Goal: Information Seeking & Learning: Learn about a topic

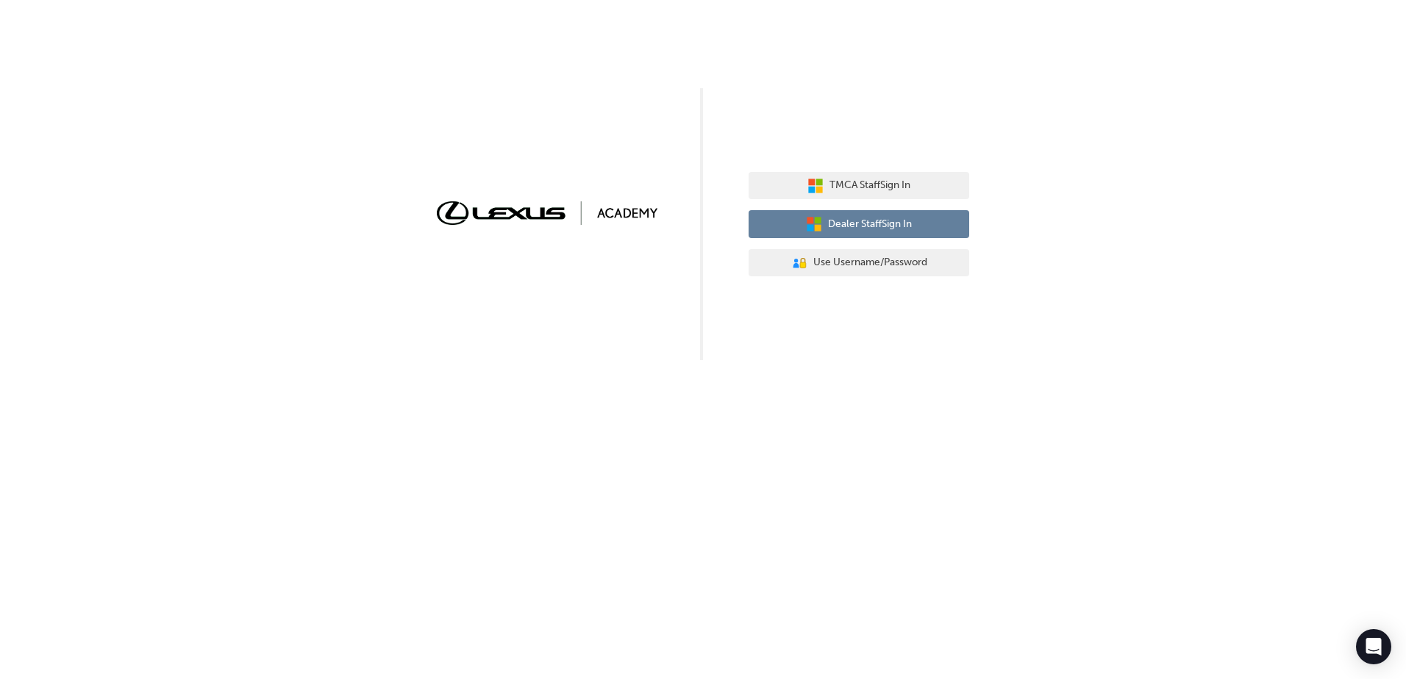
click at [882, 220] on span "Dealer Staff Sign In" at bounding box center [870, 224] width 84 height 17
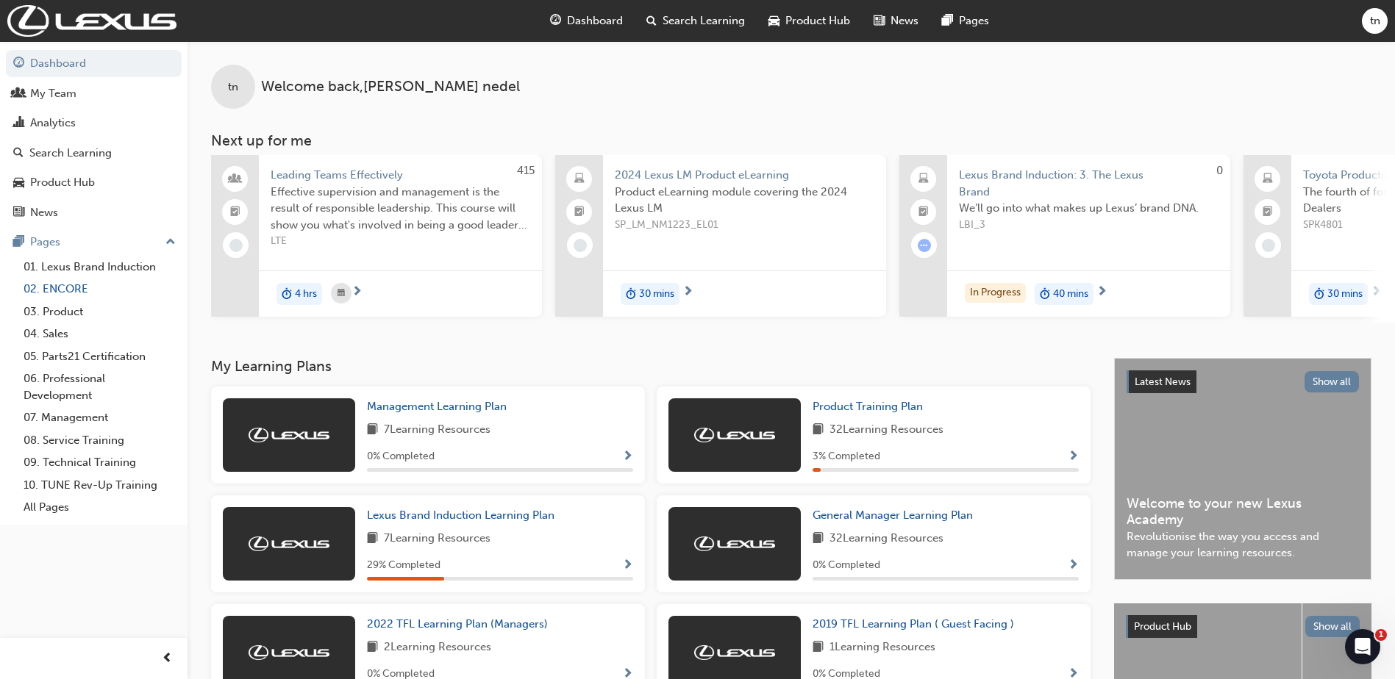
click at [66, 288] on link "02. ENCORE" at bounding box center [100, 289] width 164 height 23
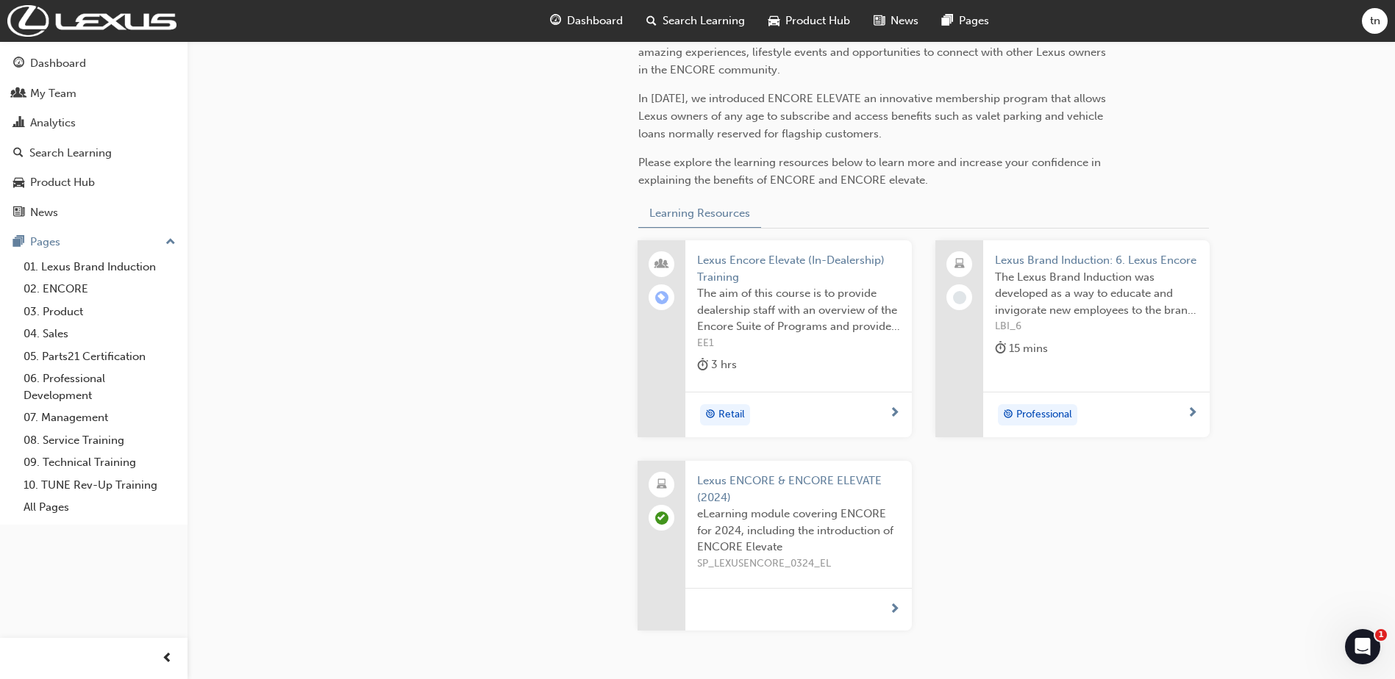
scroll to position [440, 0]
click at [1155, 406] on div "Professional" at bounding box center [1091, 411] width 192 height 22
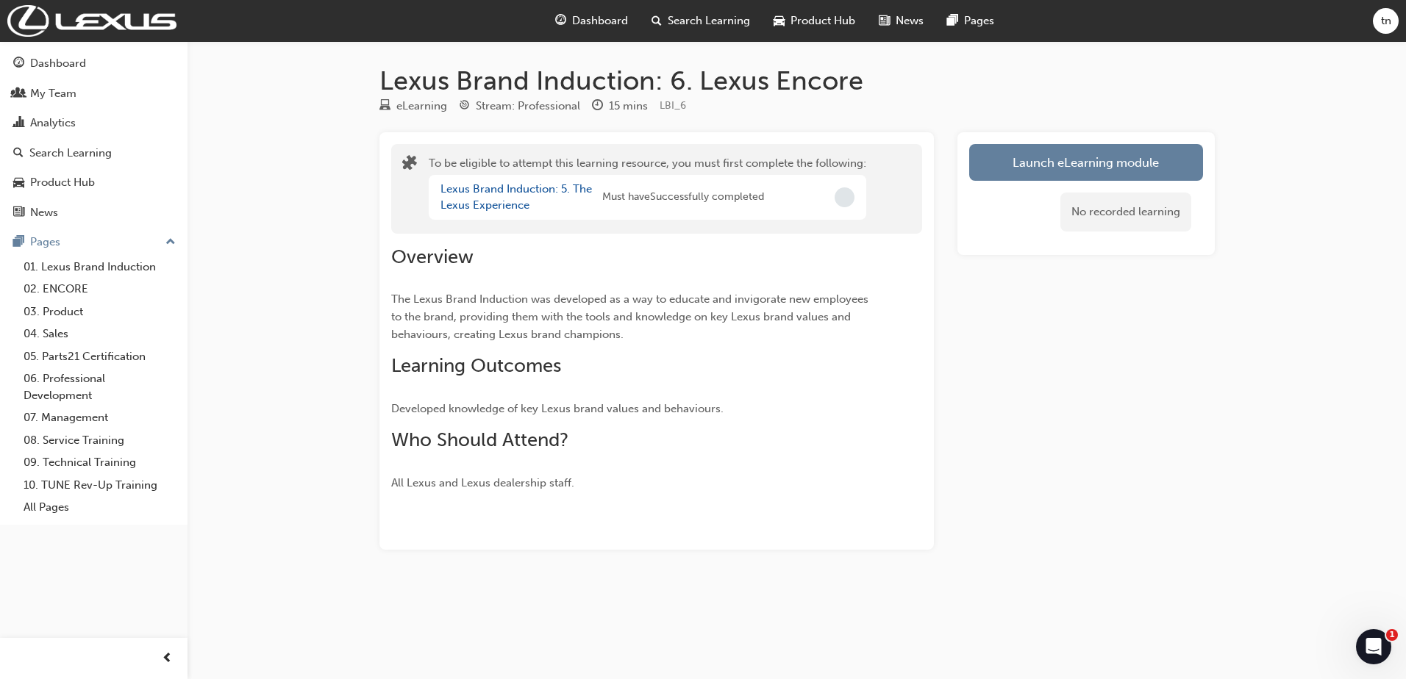
click at [846, 197] on span "Incomplete" at bounding box center [845, 198] width 20 height 20
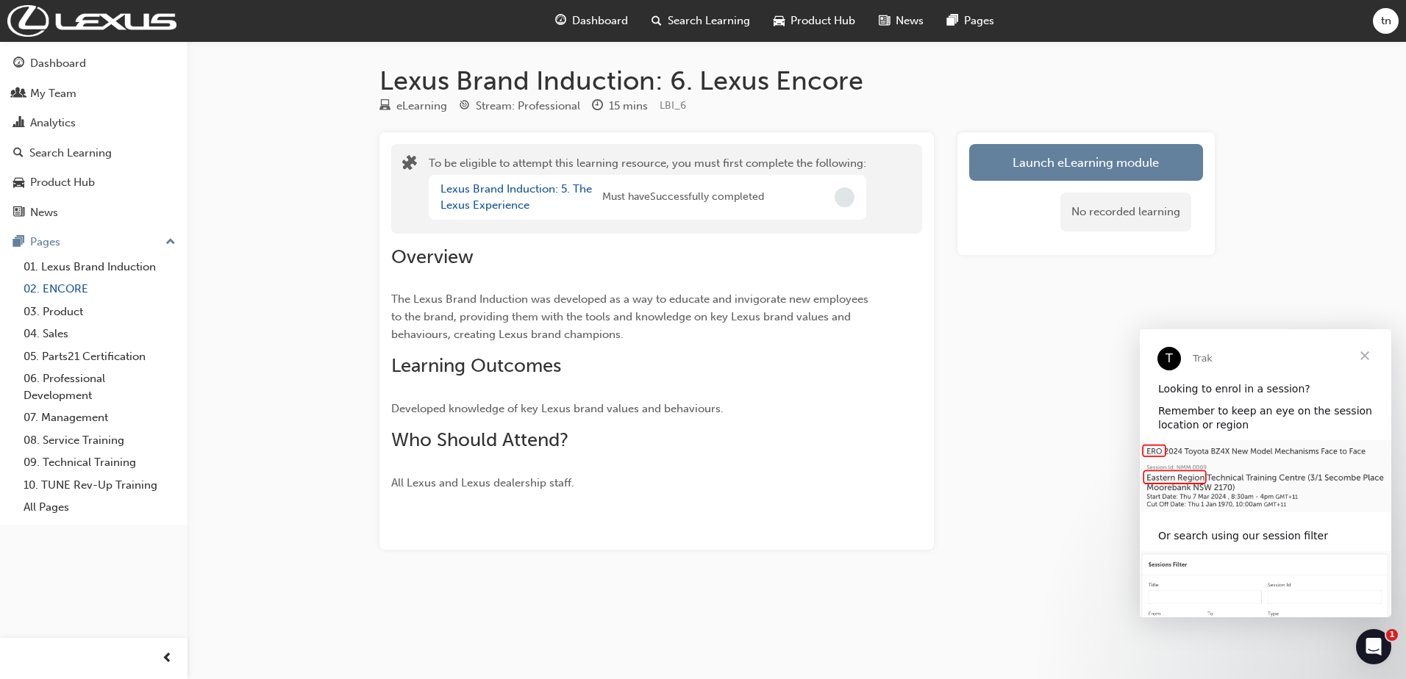
click at [59, 293] on link "02. ENCORE" at bounding box center [100, 289] width 164 height 23
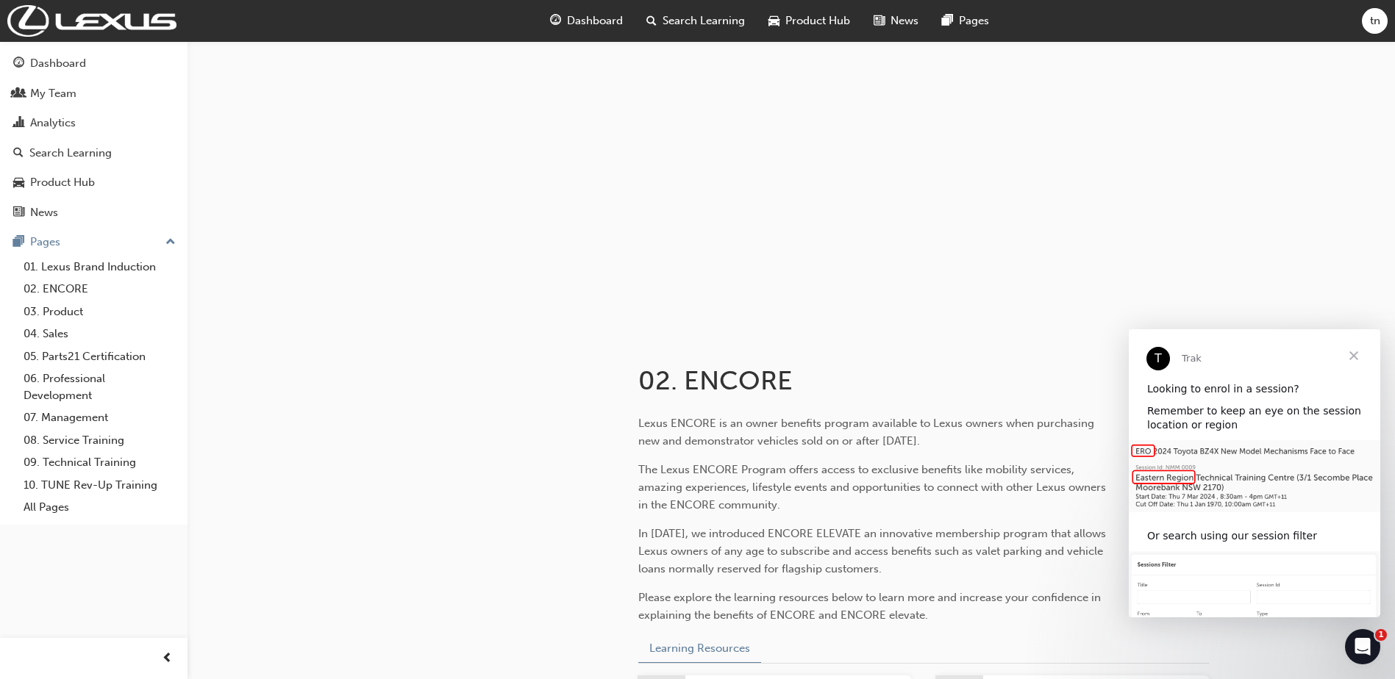
click at [1349, 357] on span "Close" at bounding box center [1353, 355] width 53 height 53
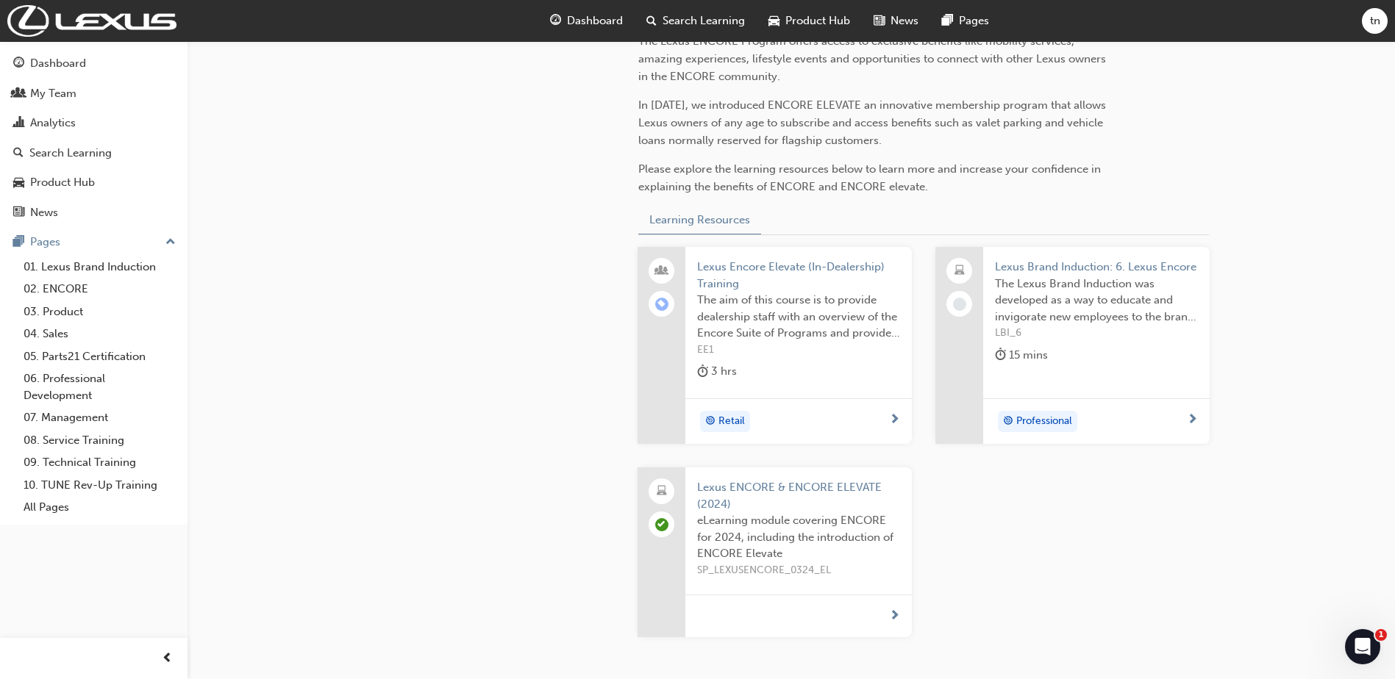
scroll to position [435, 0]
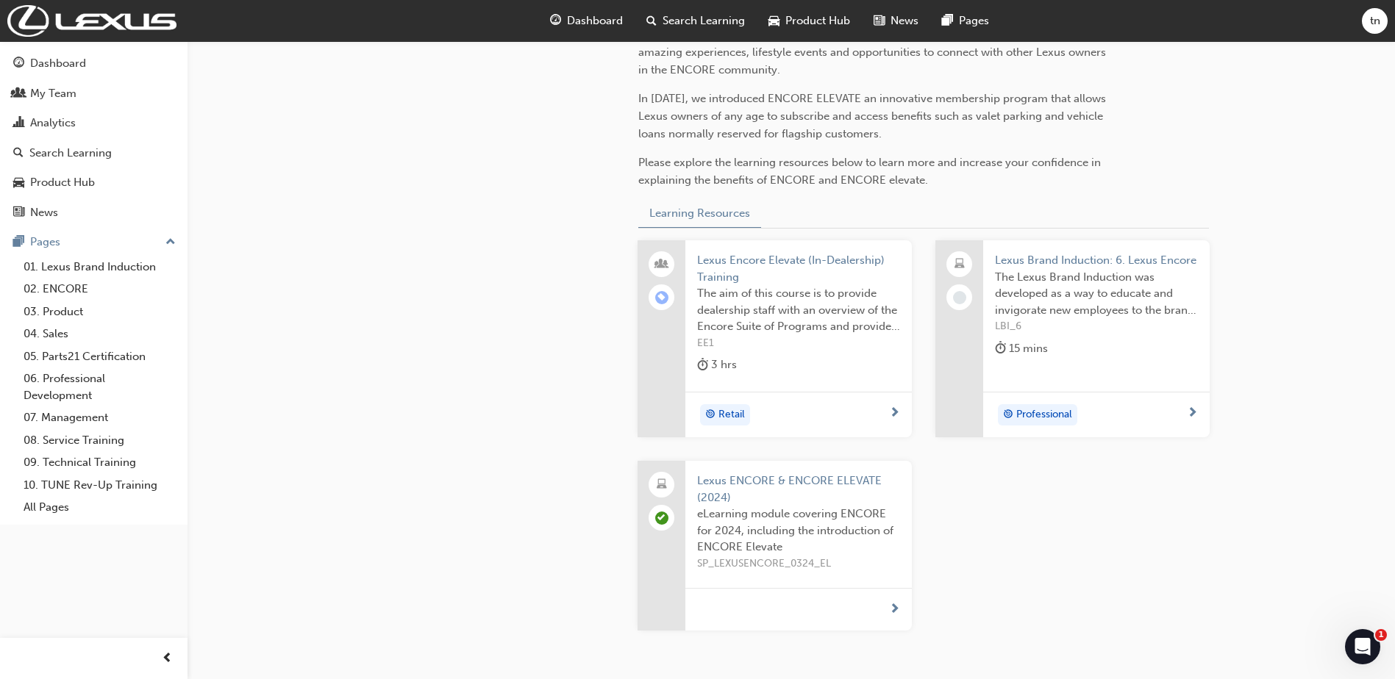
click at [879, 418] on div "Retail" at bounding box center [793, 415] width 192 height 22
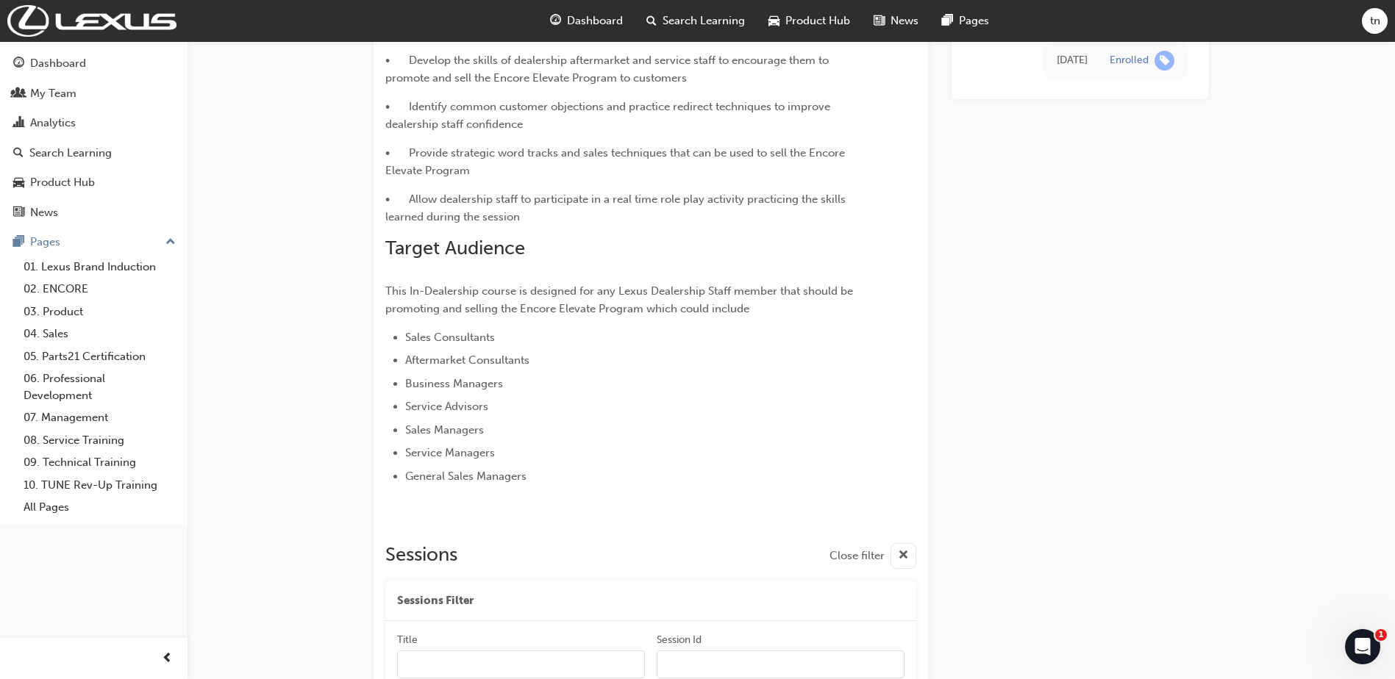
scroll to position [388, 0]
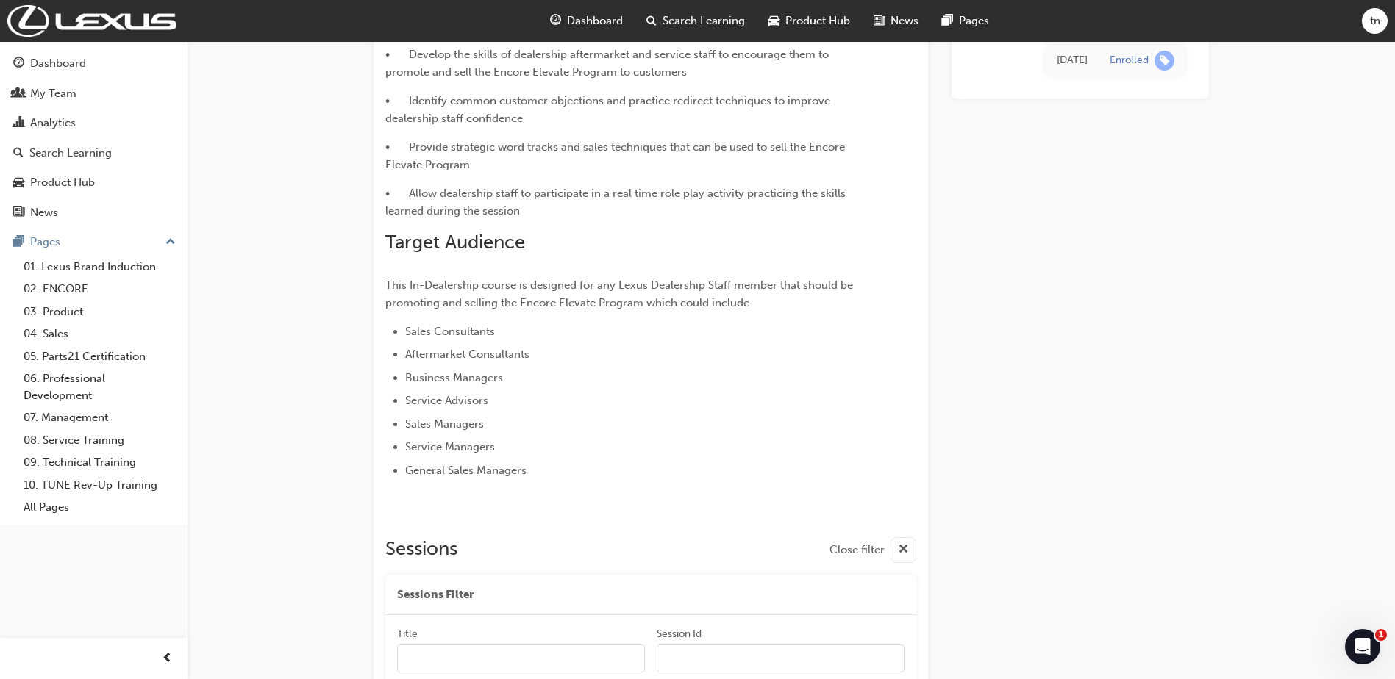
click at [524, 406] on li "Service Advisors" at bounding box center [634, 401] width 458 height 18
click at [69, 294] on link "02. ENCORE" at bounding box center [100, 289] width 164 height 23
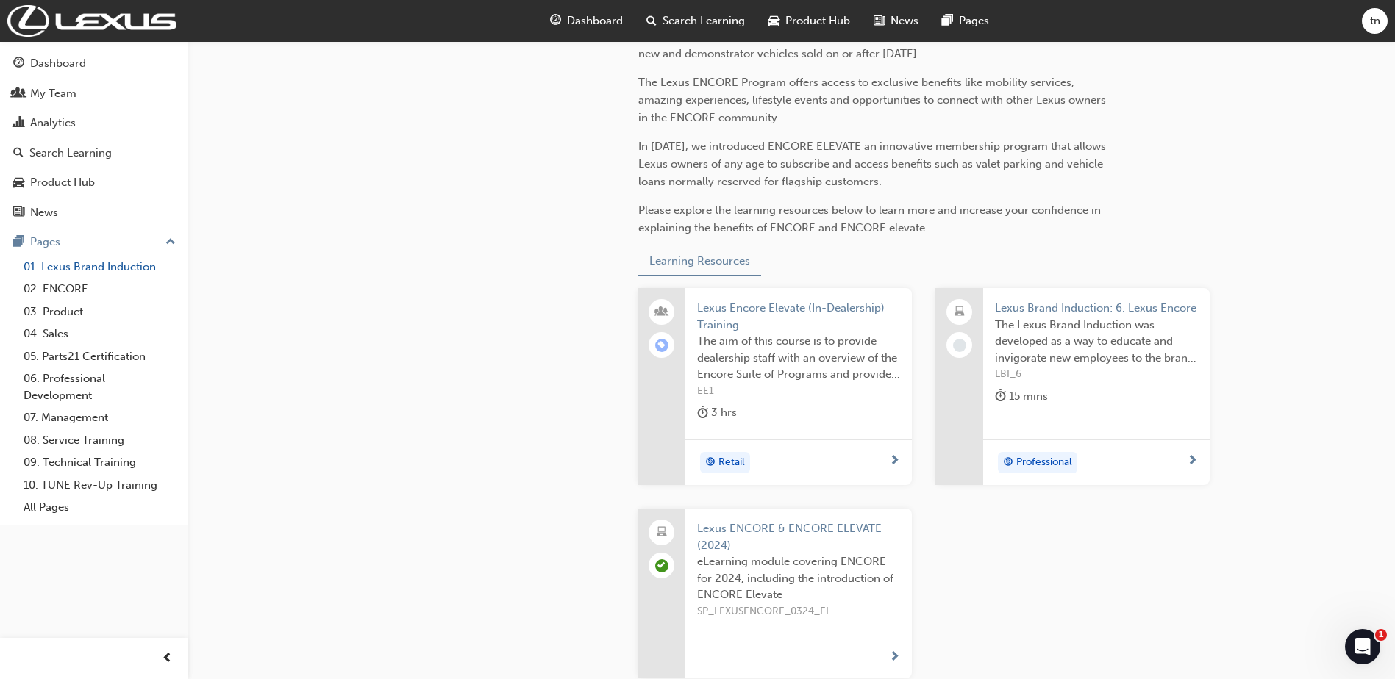
click at [99, 266] on link "01. Lexus Brand Induction" at bounding box center [100, 267] width 164 height 23
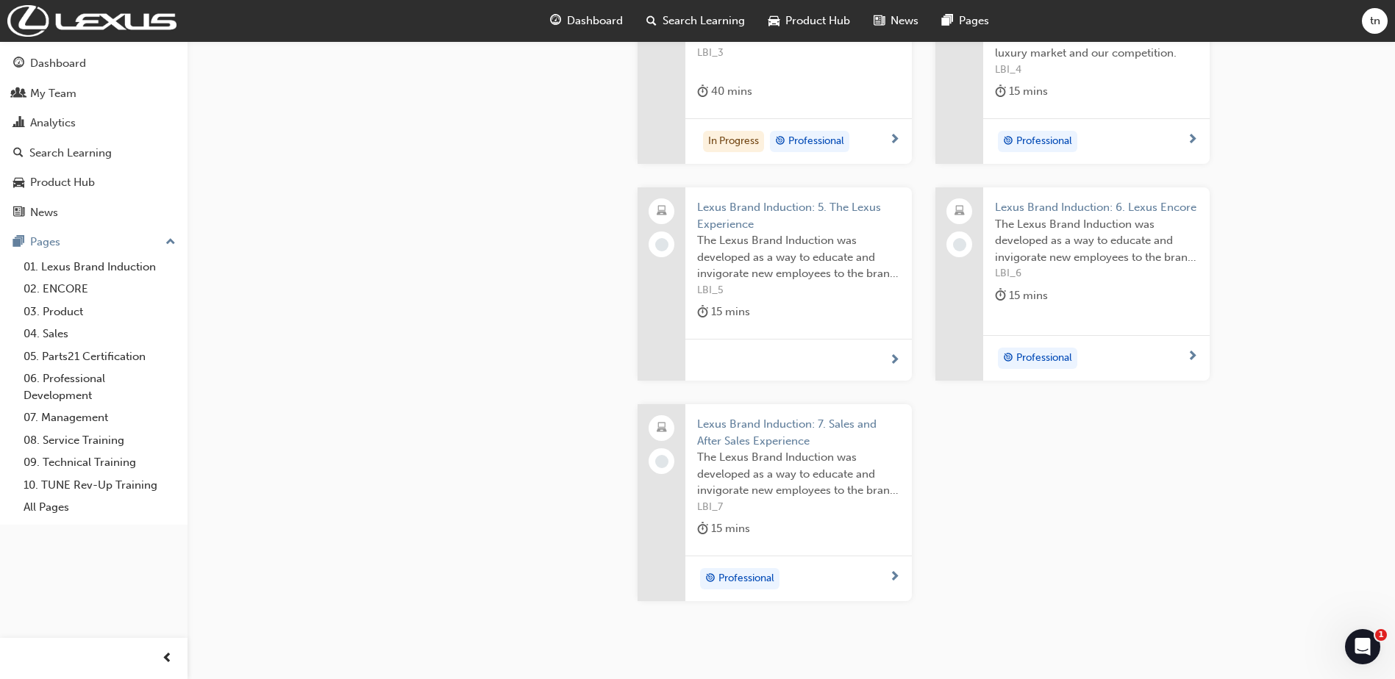
scroll to position [753, 0]
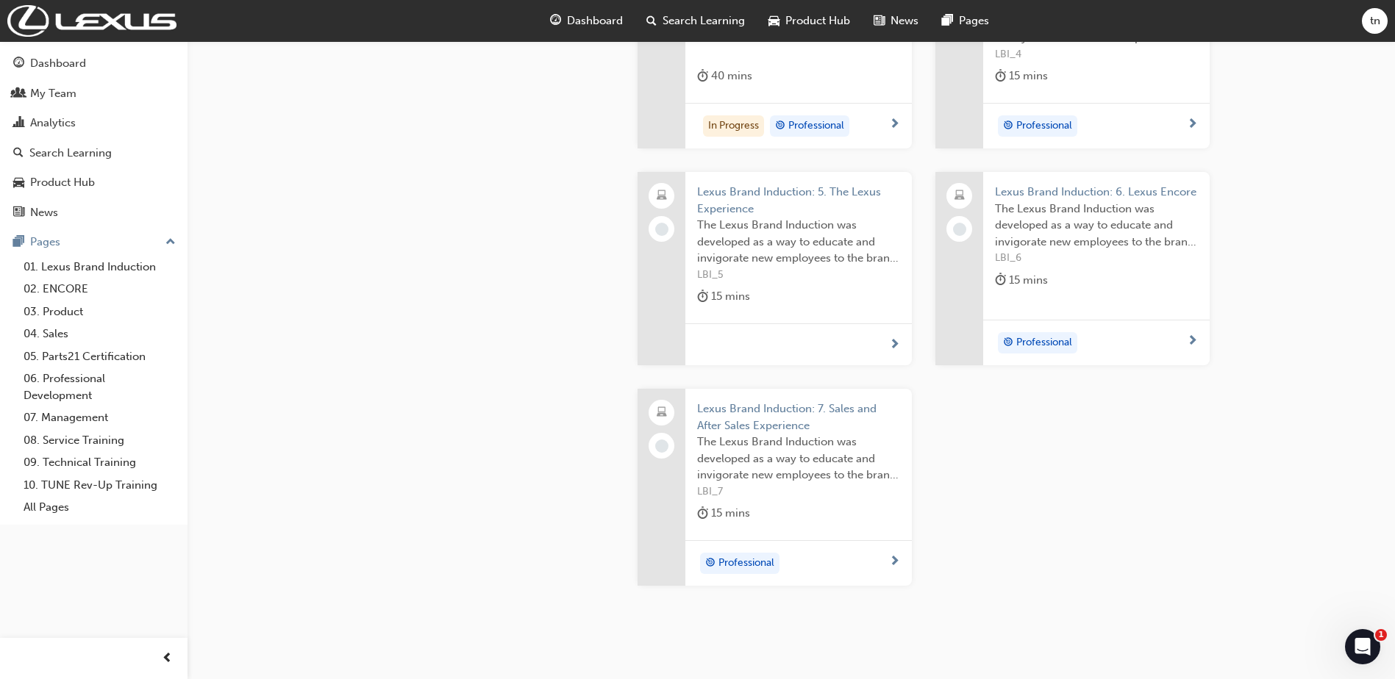
click at [787, 563] on div "Professional" at bounding box center [793, 564] width 192 height 22
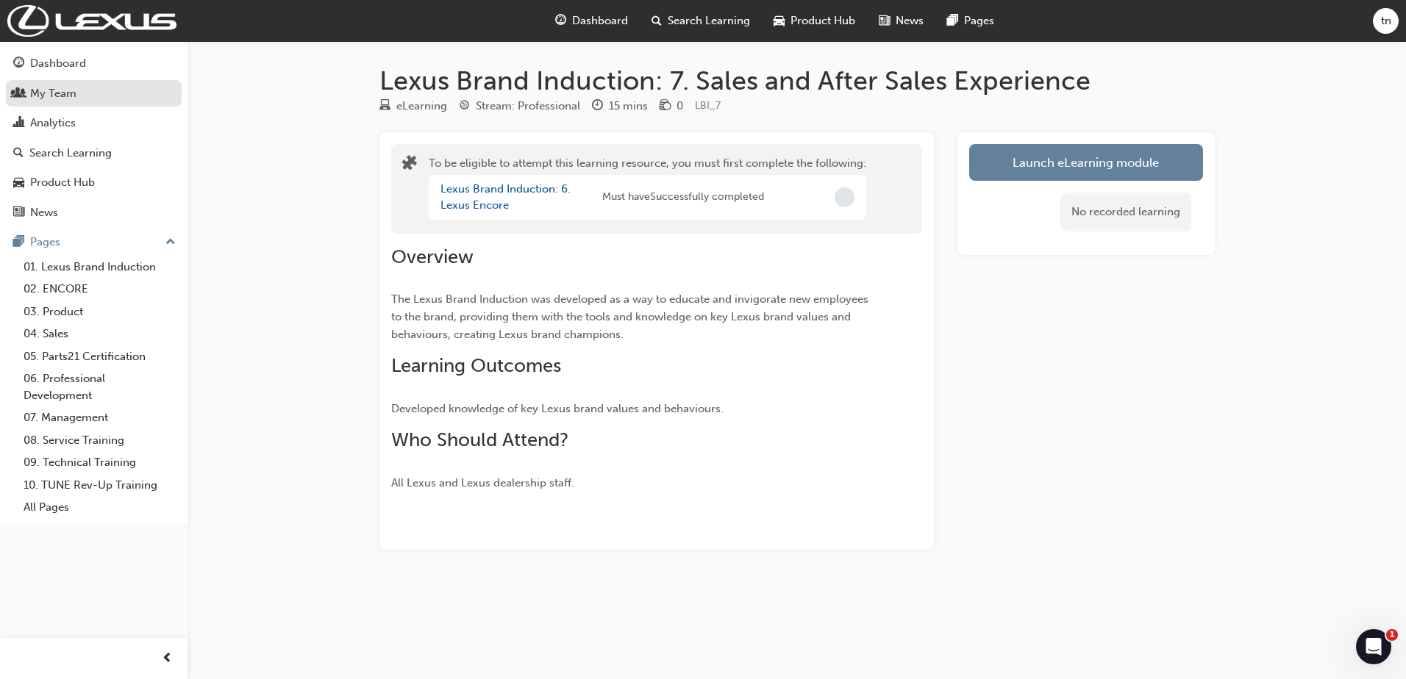
click at [54, 85] on div "My Team" at bounding box center [53, 93] width 46 height 17
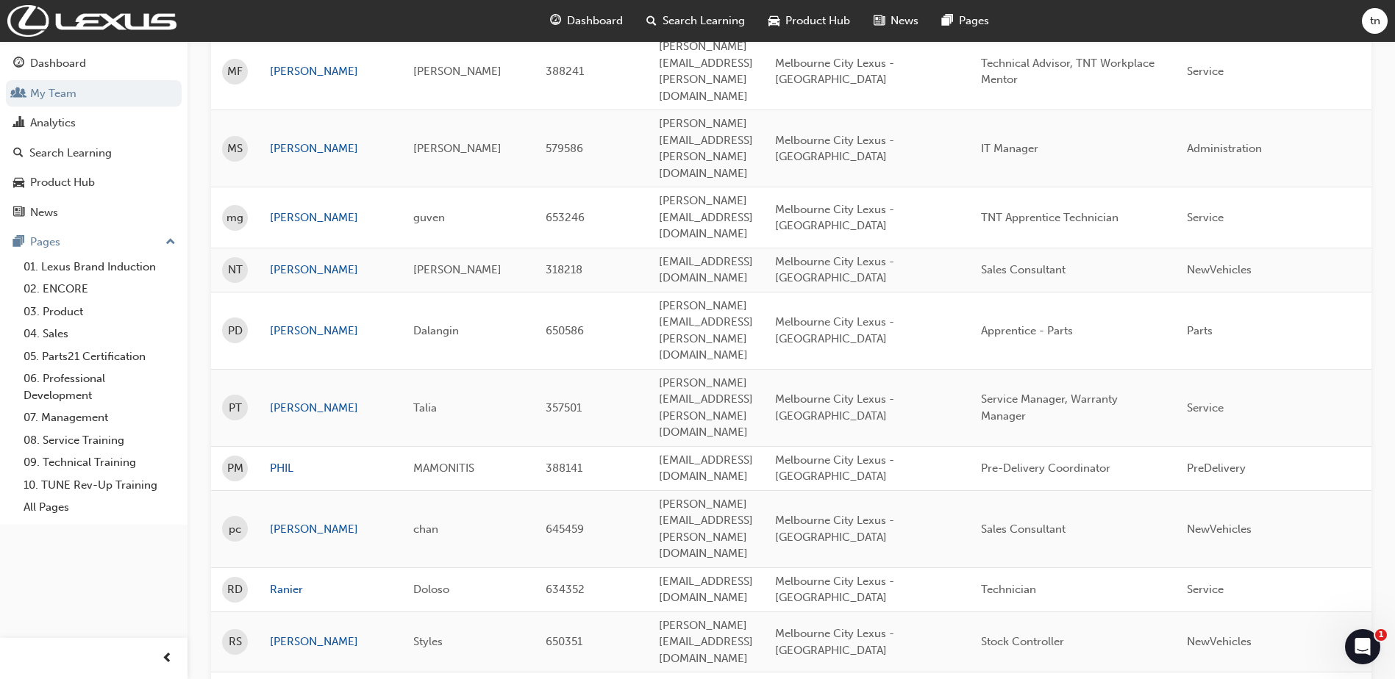
scroll to position [1936, 0]
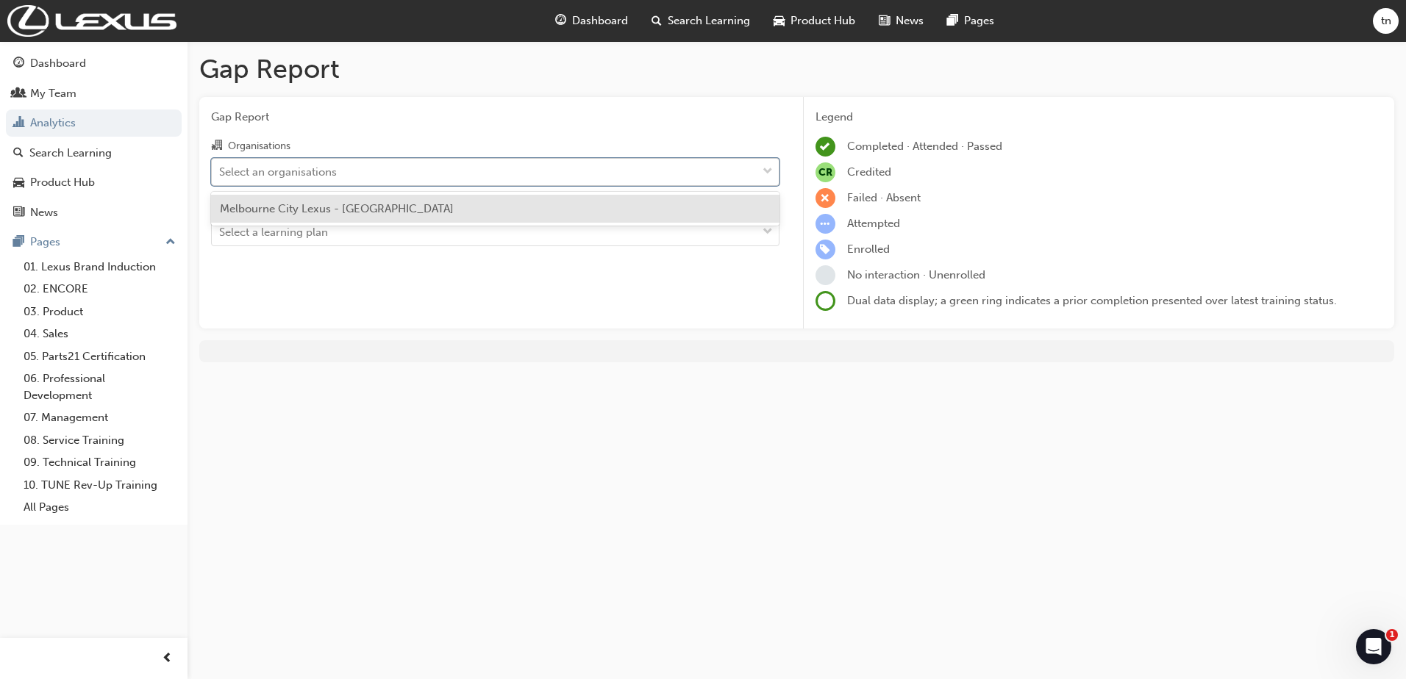
click at [693, 172] on div "Select an organisations" at bounding box center [484, 172] width 545 height 26
click at [221, 172] on input "Organisations option Melbourne City Lexus - [GEOGRAPHIC_DATA] focused, 1 of 1. …" at bounding box center [219, 171] width 1 height 13
click at [650, 214] on div "Melbourne City Lexus - [GEOGRAPHIC_DATA]" at bounding box center [495, 209] width 568 height 29
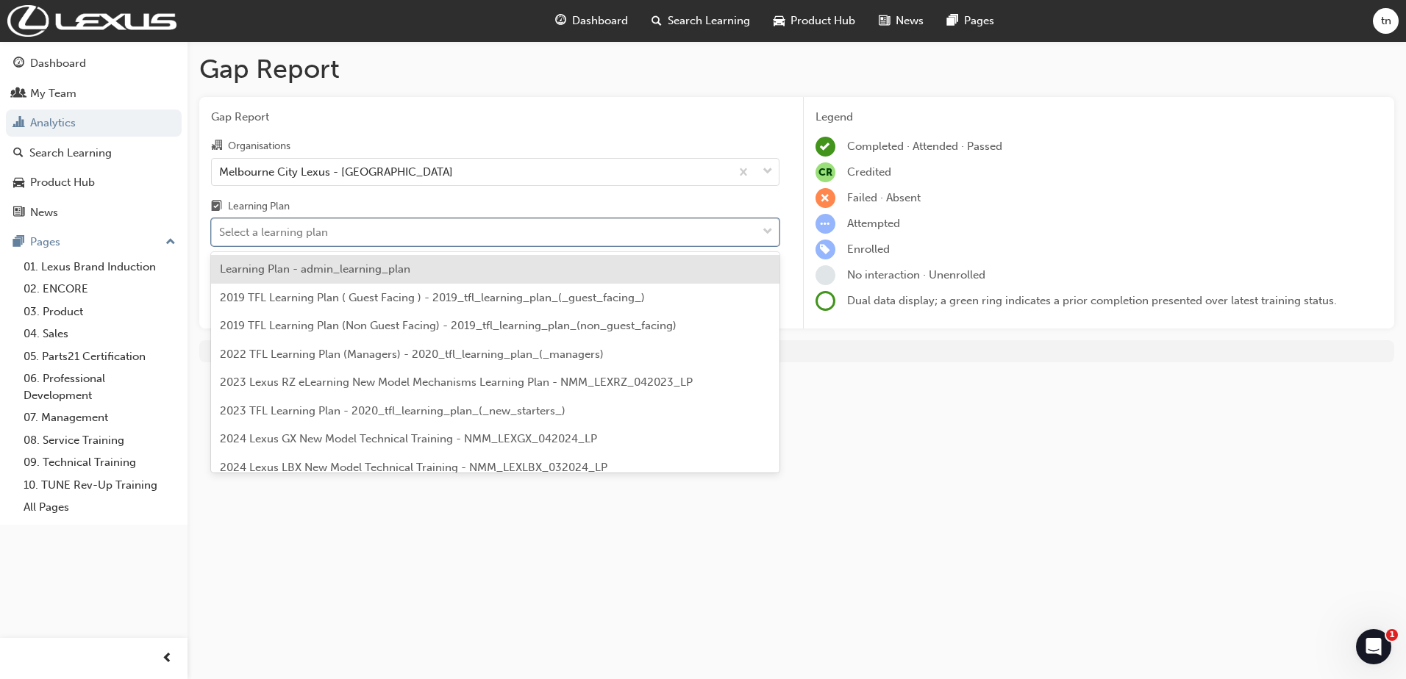
click at [685, 236] on div "Select a learning plan" at bounding box center [484, 233] width 545 height 26
click at [221, 236] on input "Learning Plan option Learning Plan - admin_learning_plan focused, 1 of 152. 152…" at bounding box center [219, 232] width 1 height 13
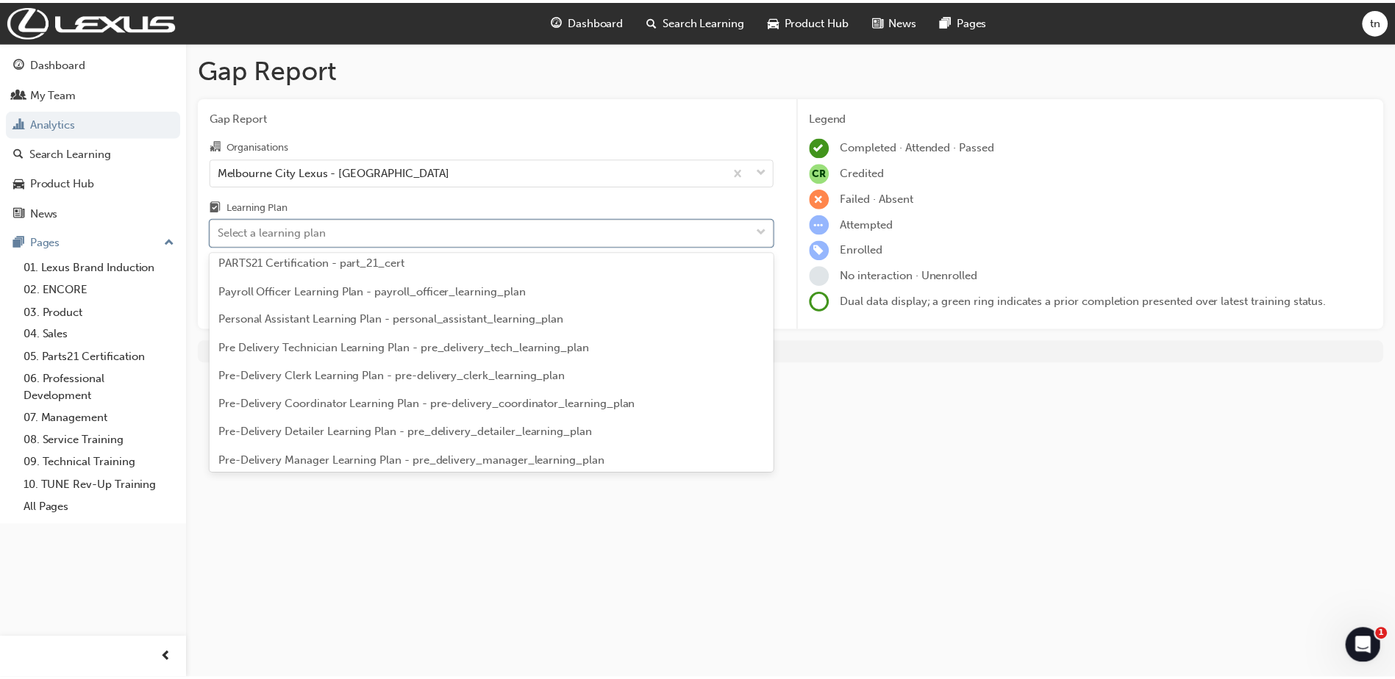
scroll to position [2716, 0]
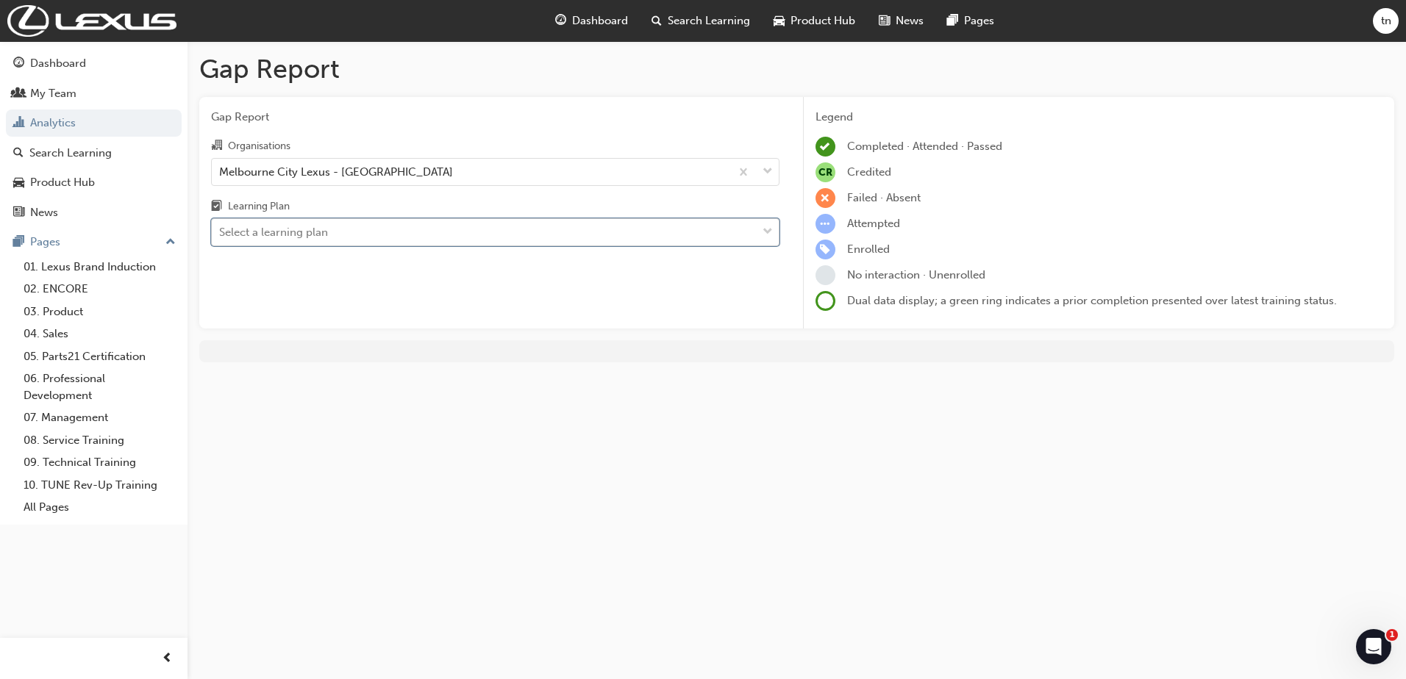
click at [428, 228] on div "Select a learning plan" at bounding box center [484, 233] width 545 height 26
click at [221, 228] on input "Learning Plan 0 results available. Select is focused ,type to refine list, pres…" at bounding box center [219, 232] width 1 height 13
type input "l"
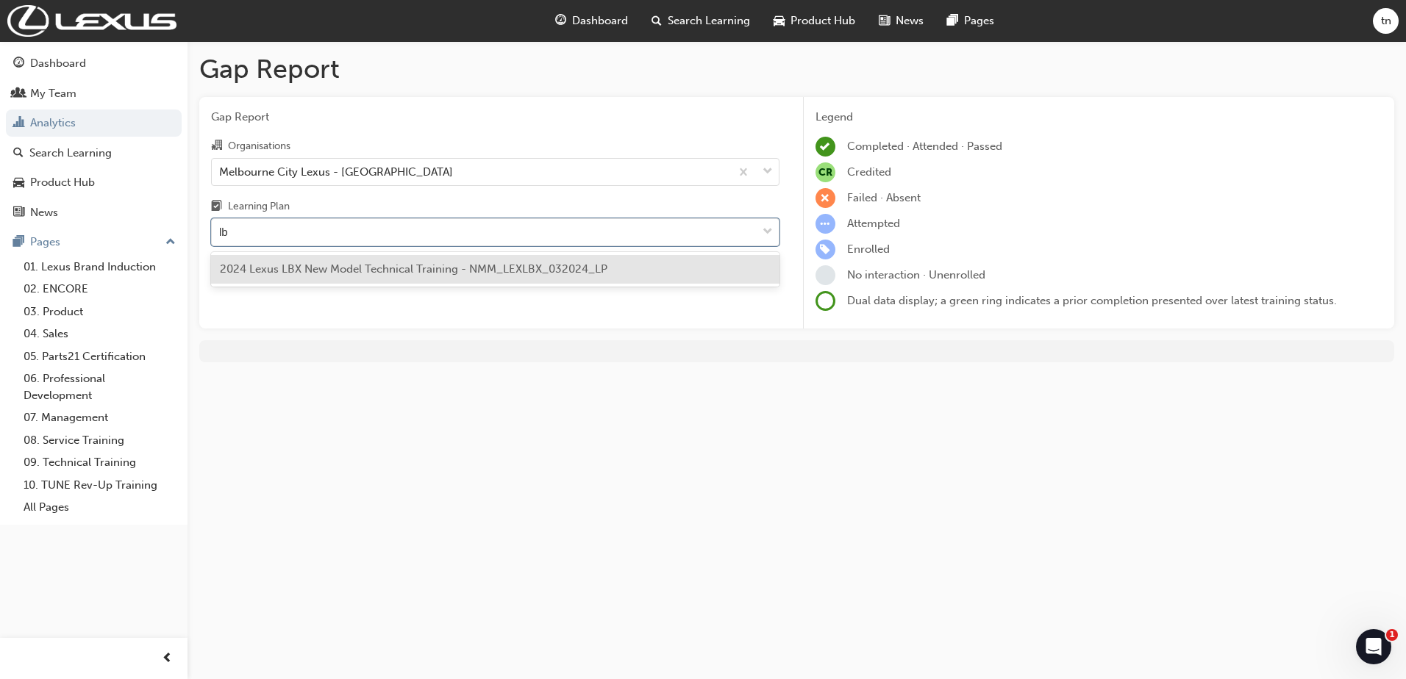
type input "l"
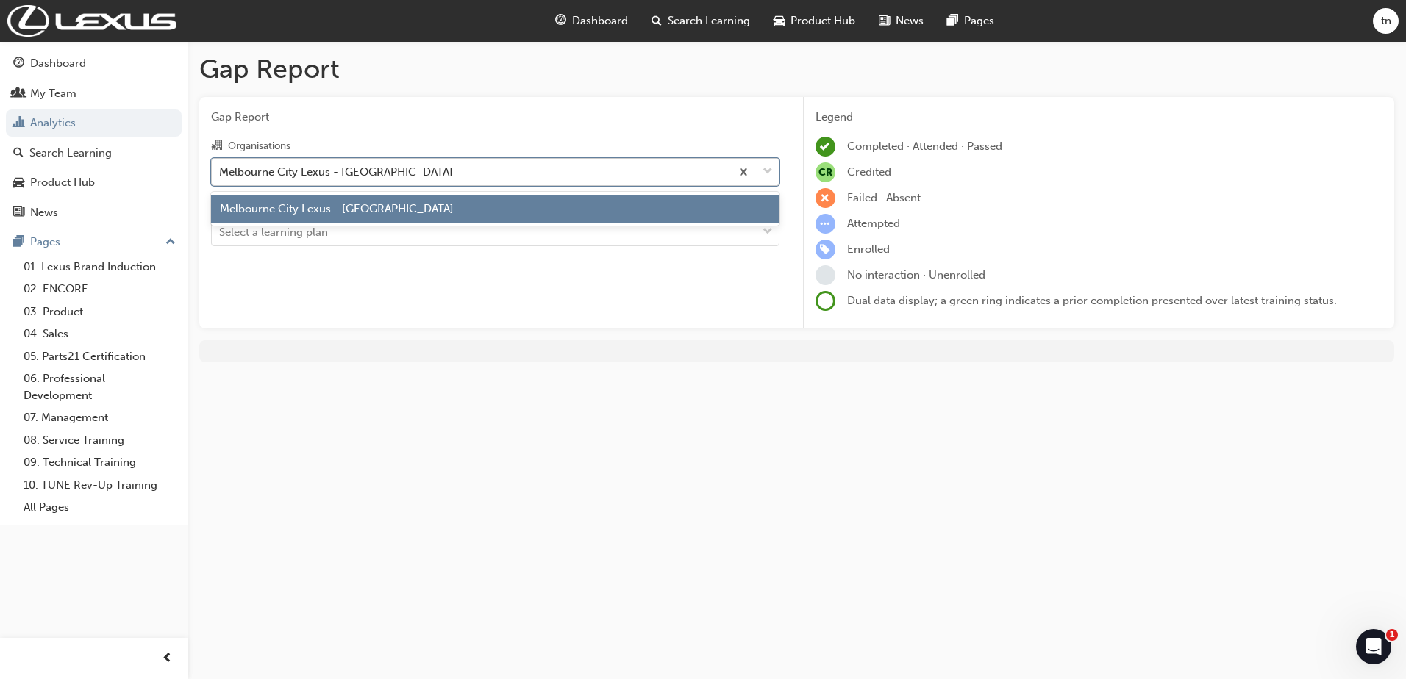
click at [617, 168] on div "Melbourne City Lexus - [GEOGRAPHIC_DATA]" at bounding box center [471, 172] width 518 height 26
click at [221, 168] on input "Organisations option Melbourne City Lexus - [GEOGRAPHIC_DATA], selected. option…" at bounding box center [219, 171] width 1 height 13
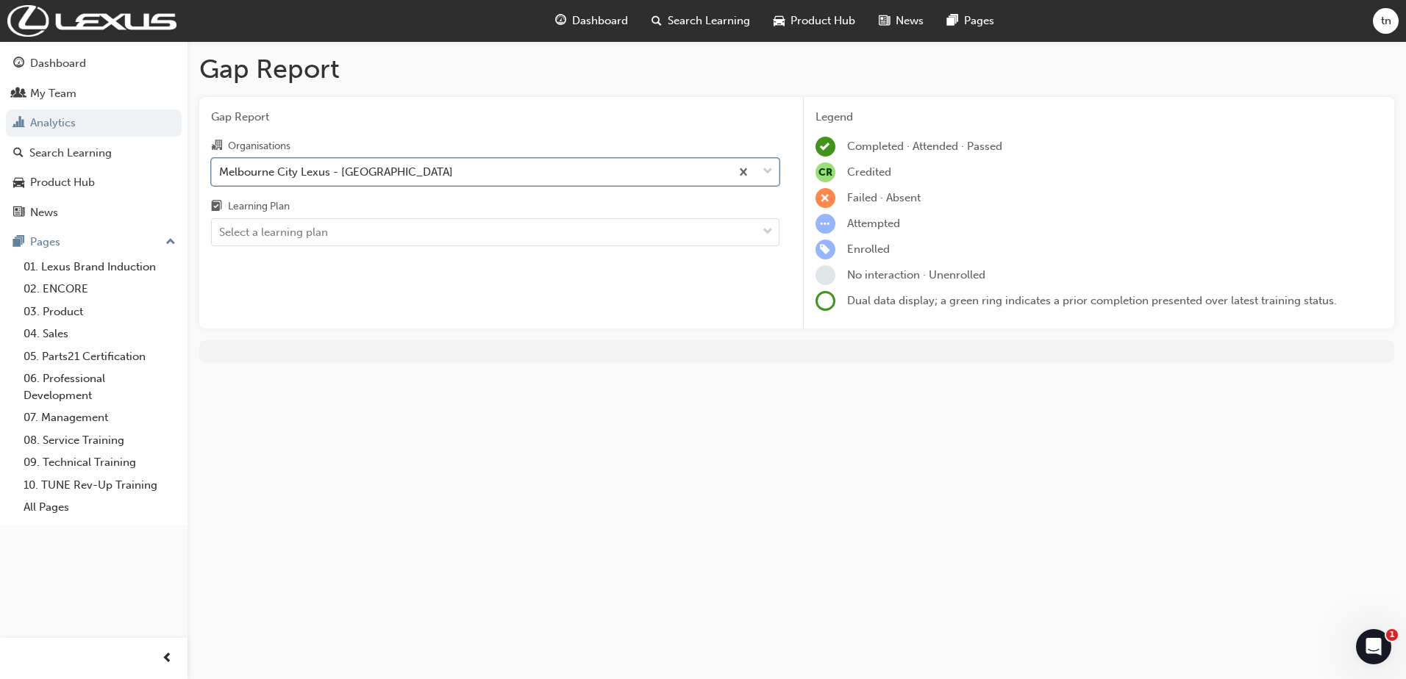
click at [617, 168] on div "Melbourne City Lexus - [GEOGRAPHIC_DATA]" at bounding box center [471, 172] width 518 height 26
click at [221, 168] on input "Organisations option Melbourne City Lexus - [GEOGRAPHIC_DATA], selected. 0 resu…" at bounding box center [219, 171] width 1 height 13
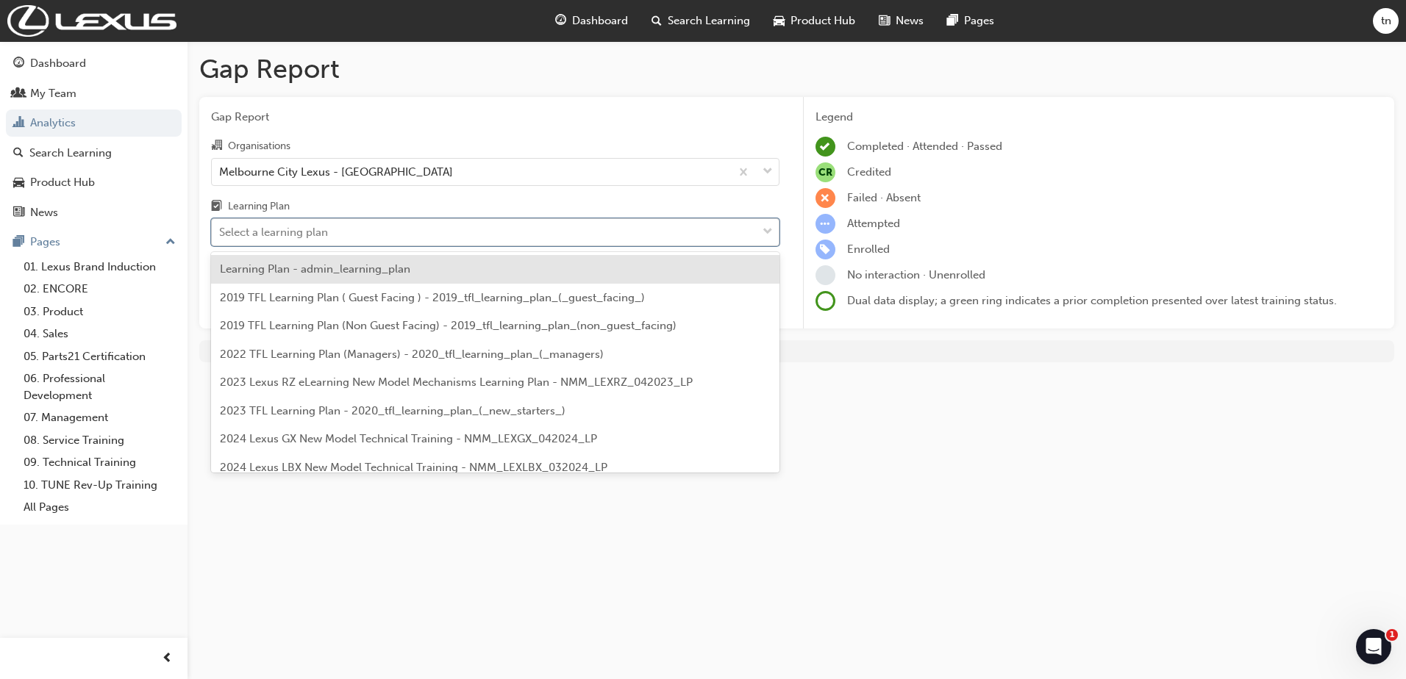
click at [391, 233] on div "Select a learning plan" at bounding box center [484, 233] width 545 height 26
click at [221, 233] on input "Learning Plan option Learning Plan - admin_learning_plan focused, 1 of 152. 152…" at bounding box center [219, 232] width 1 height 13
type input "e"
type input "t"
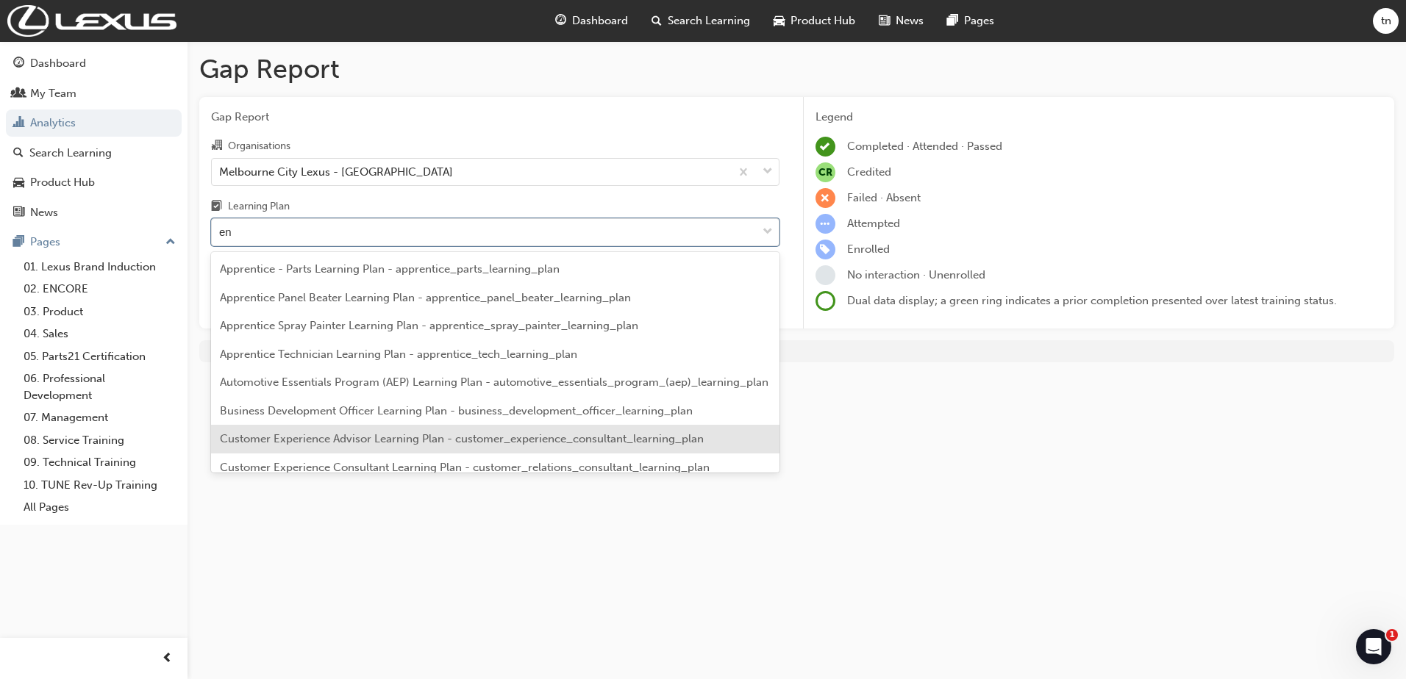
type input "e"
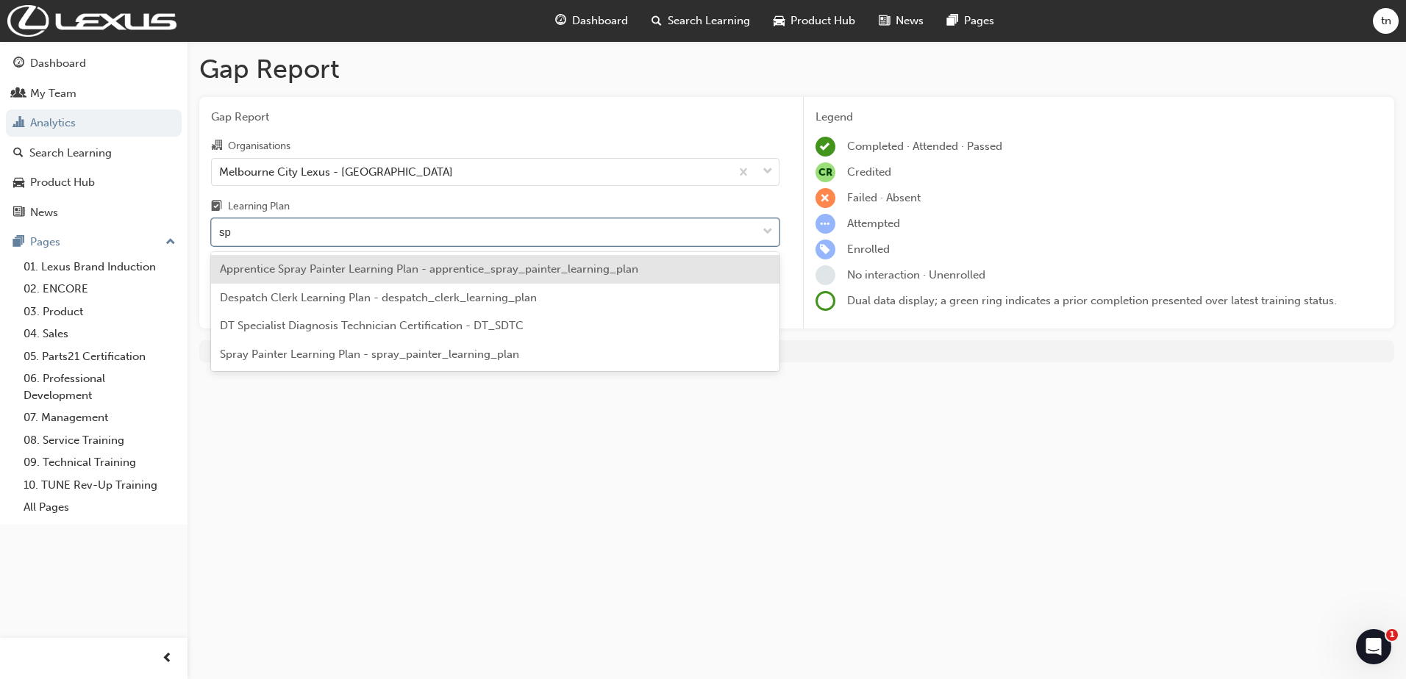
type input "s"
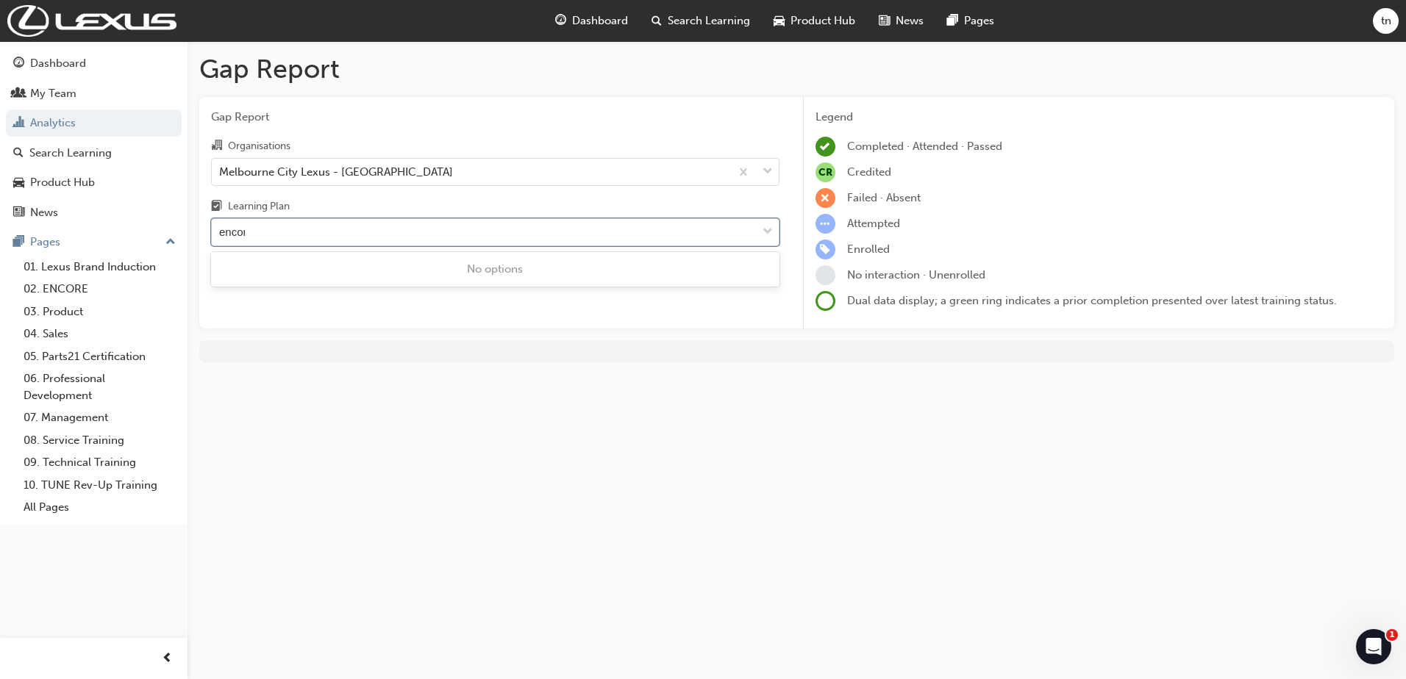
type input "encore"
drag, startPoint x: 363, startPoint y: 240, endPoint x: 279, endPoint y: 265, distance: 86.8
click at [279, 265] on div "Gap Report Organisations [GEOGRAPHIC_DATA] Lexus - [GEOGRAPHIC_DATA] Learning P…" at bounding box center [495, 213] width 592 height 232
click at [711, 24] on span "Search Learning" at bounding box center [709, 21] width 82 height 17
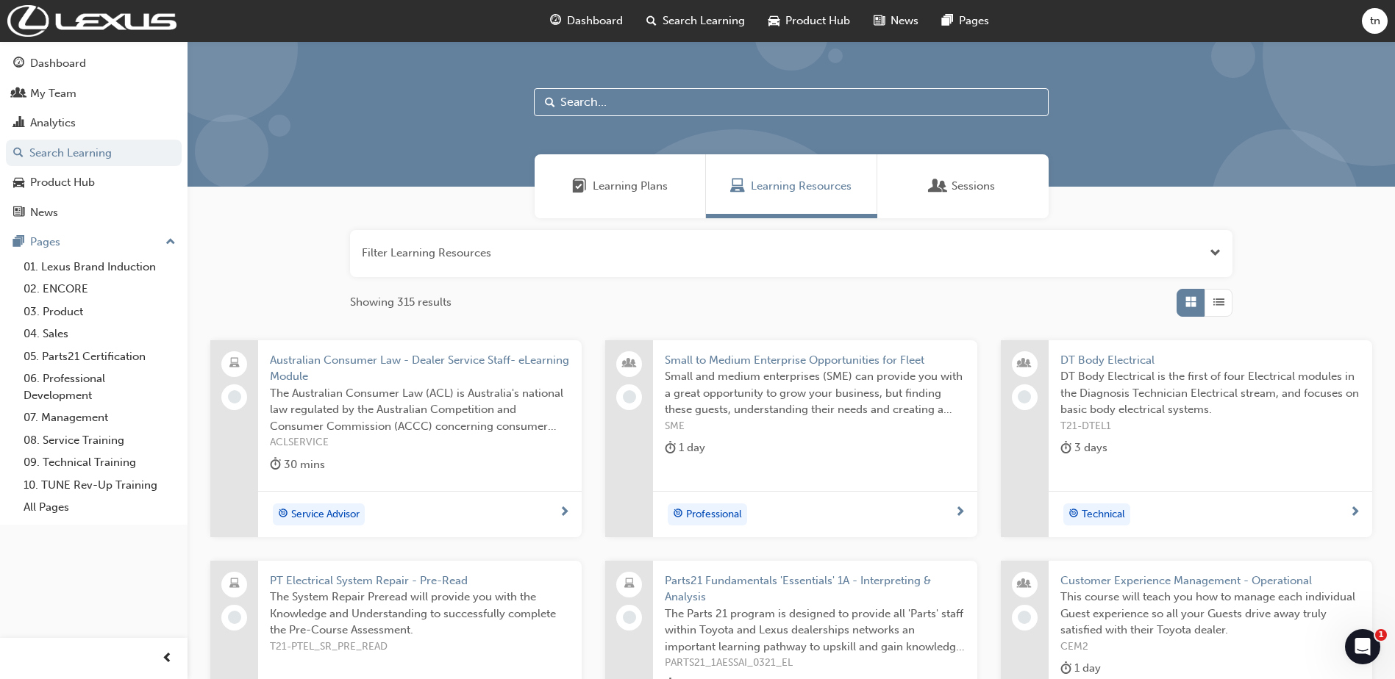
click at [624, 104] on input "text" at bounding box center [791, 102] width 515 height 28
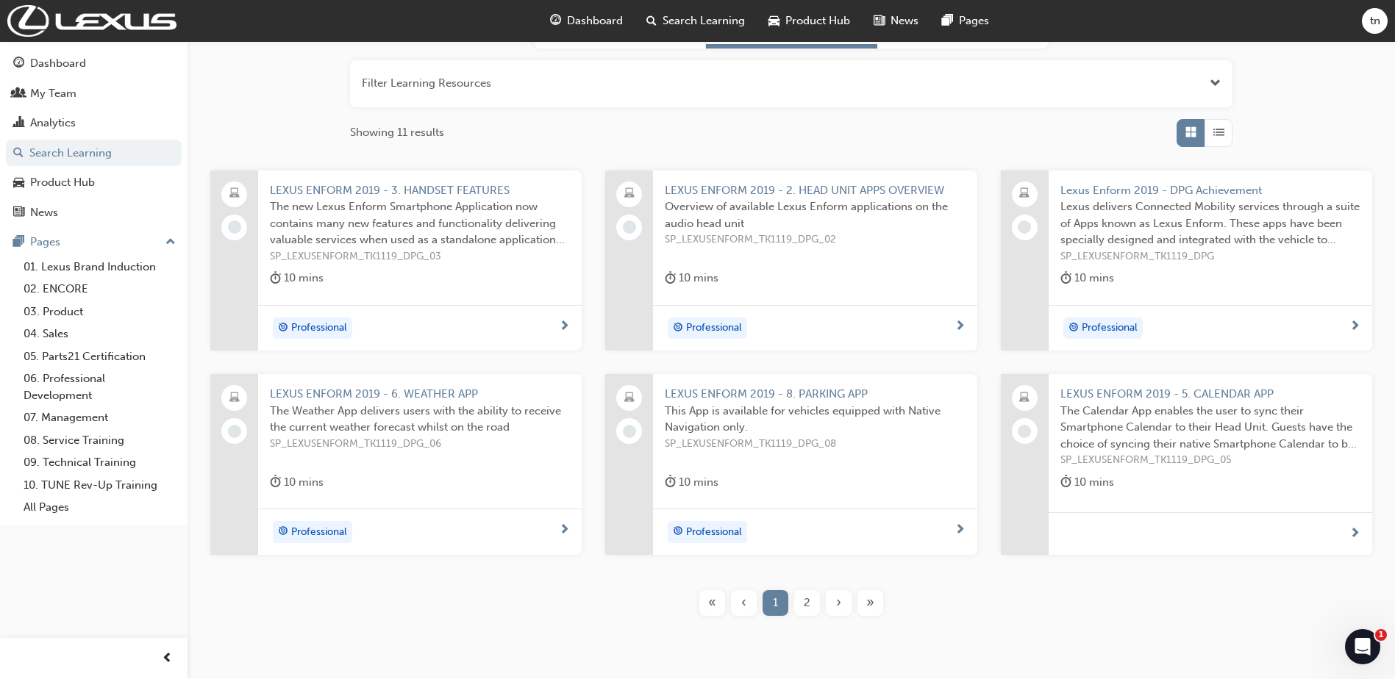
scroll to position [187, 0]
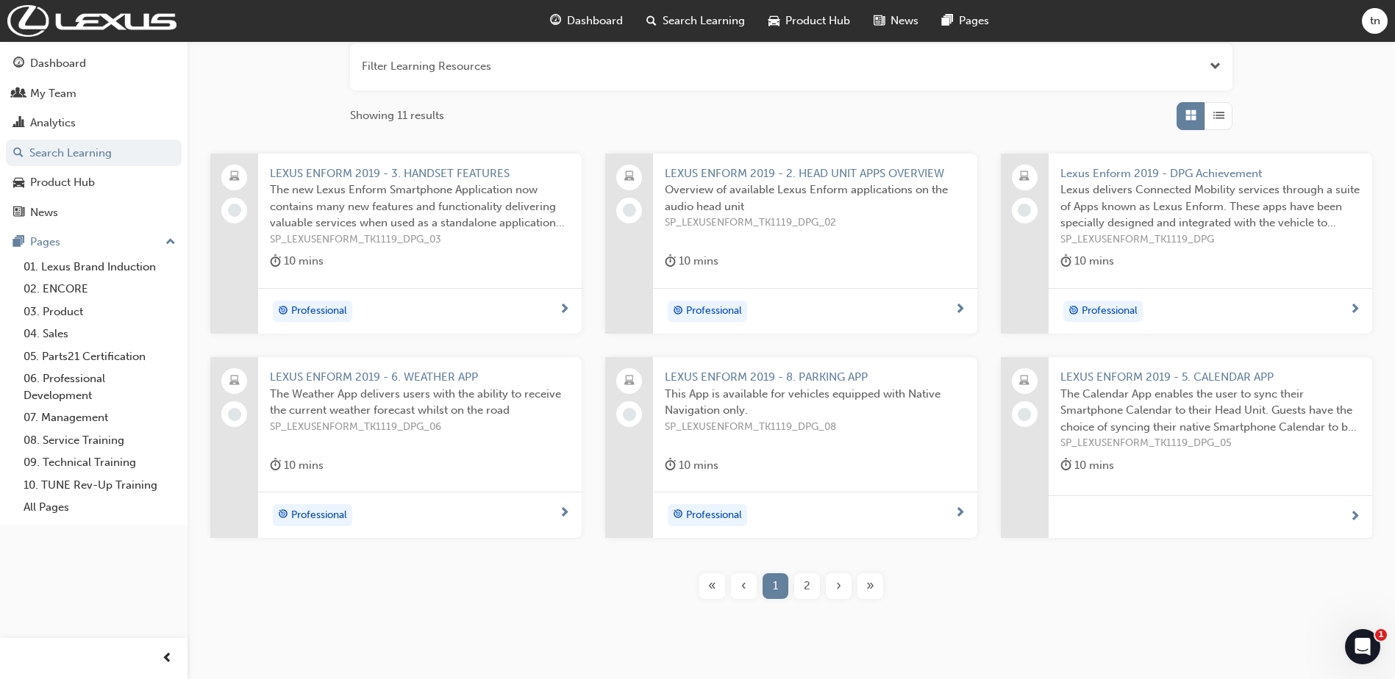
type input "sp_lexus"
click at [804, 586] on span "2" at bounding box center [807, 586] width 7 height 17
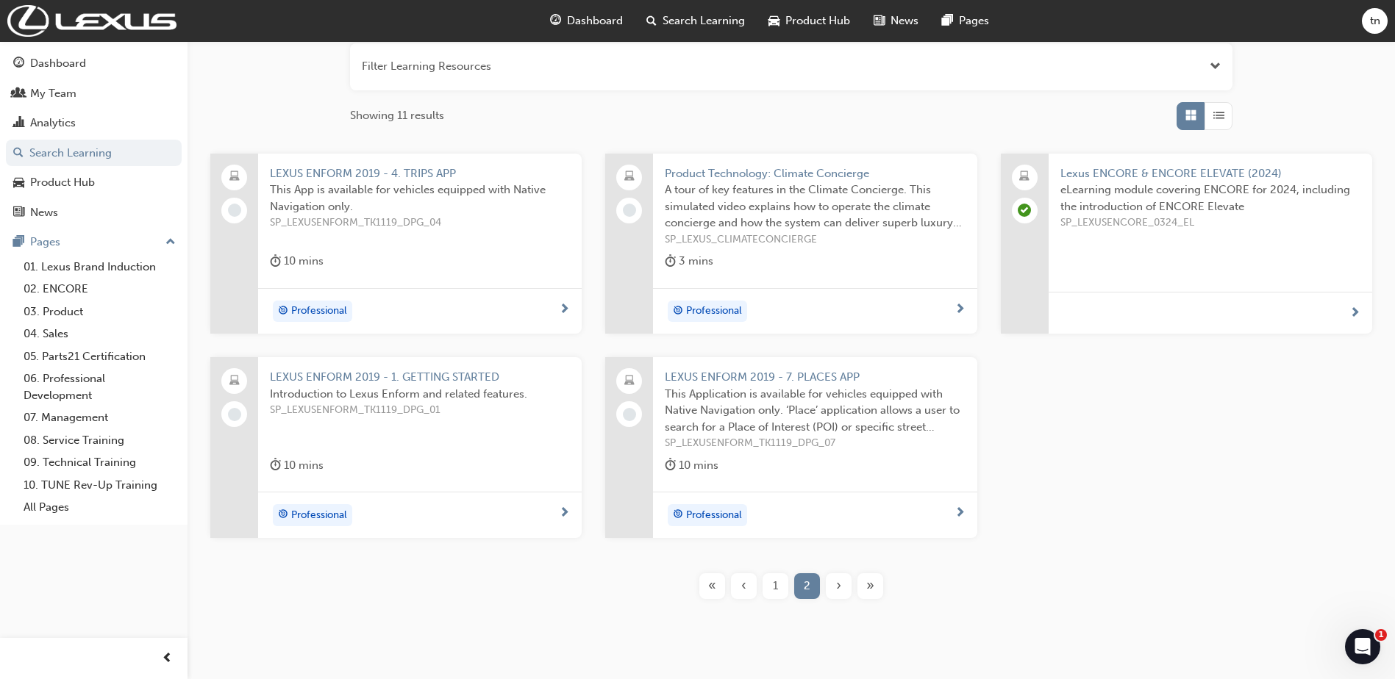
click at [1169, 171] on span "Lexus ENCORE & ENCORE ELEVATE (2024)" at bounding box center [1210, 173] width 300 height 17
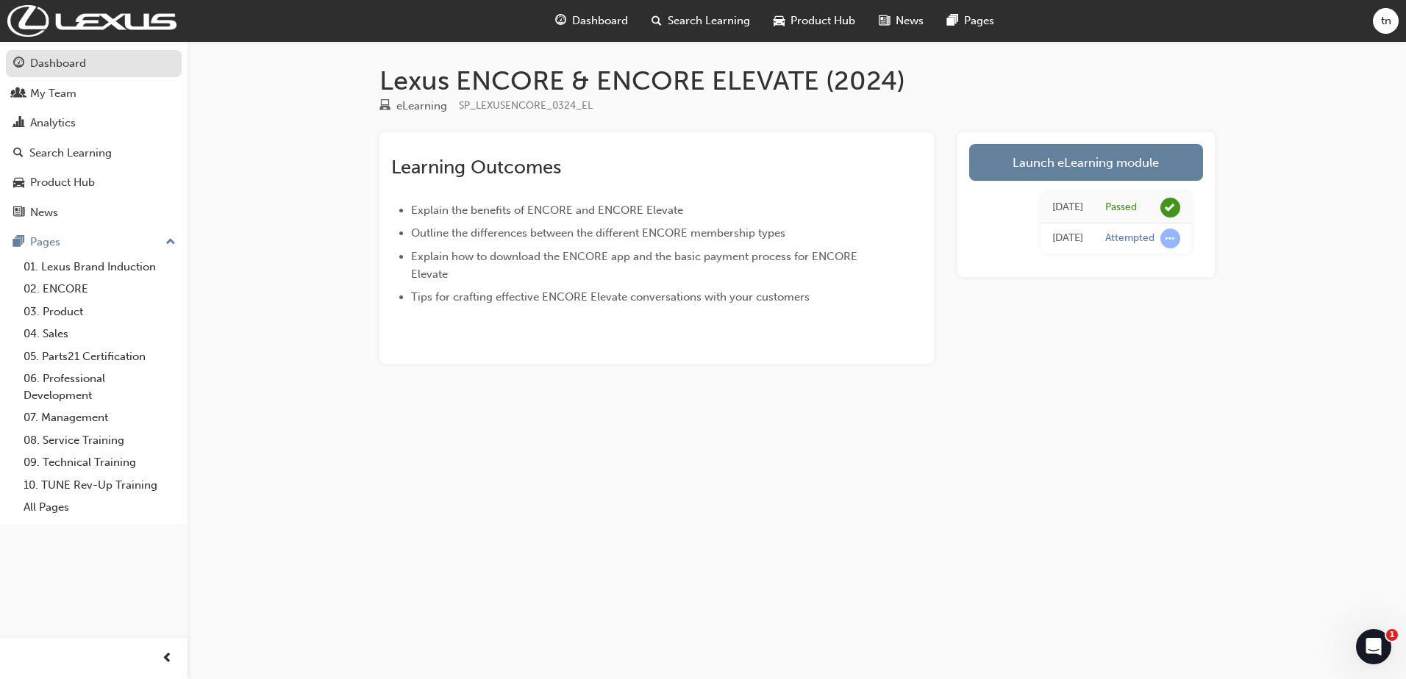
click at [71, 68] on div "Dashboard" at bounding box center [58, 63] width 56 height 17
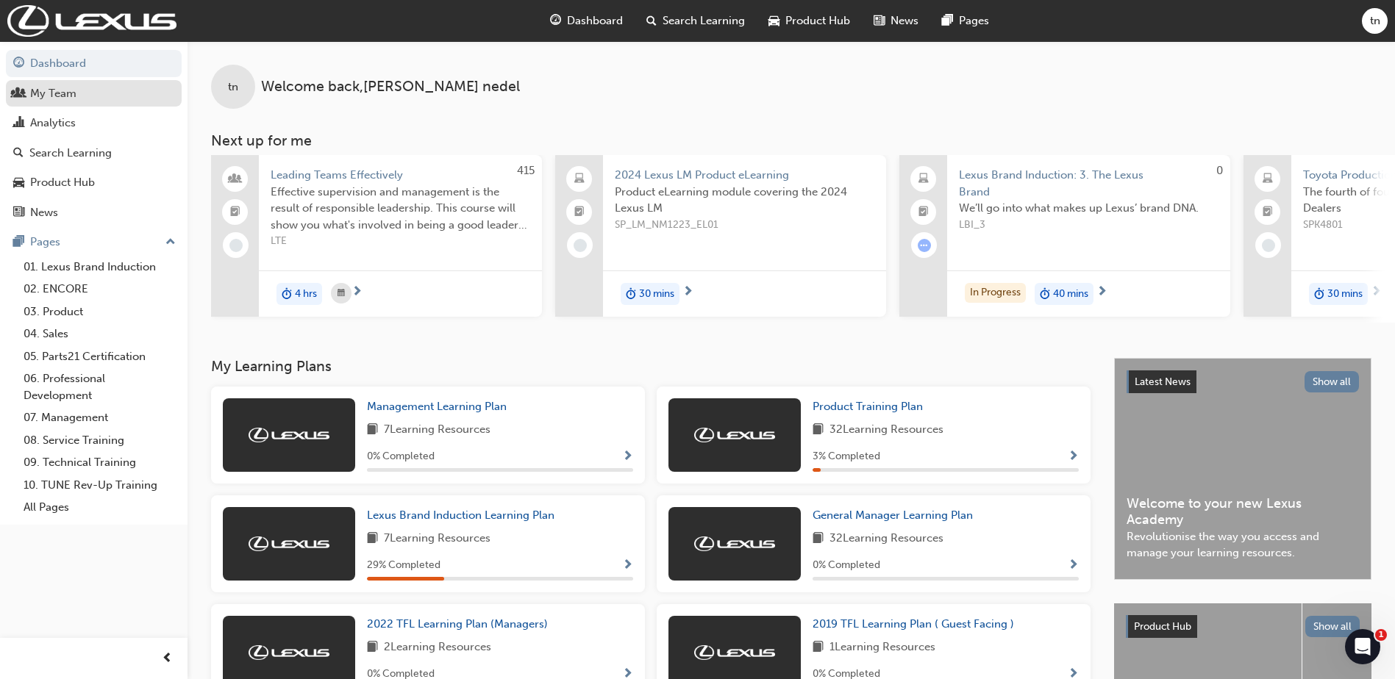
click at [56, 88] on div "My Team" at bounding box center [53, 93] width 46 height 17
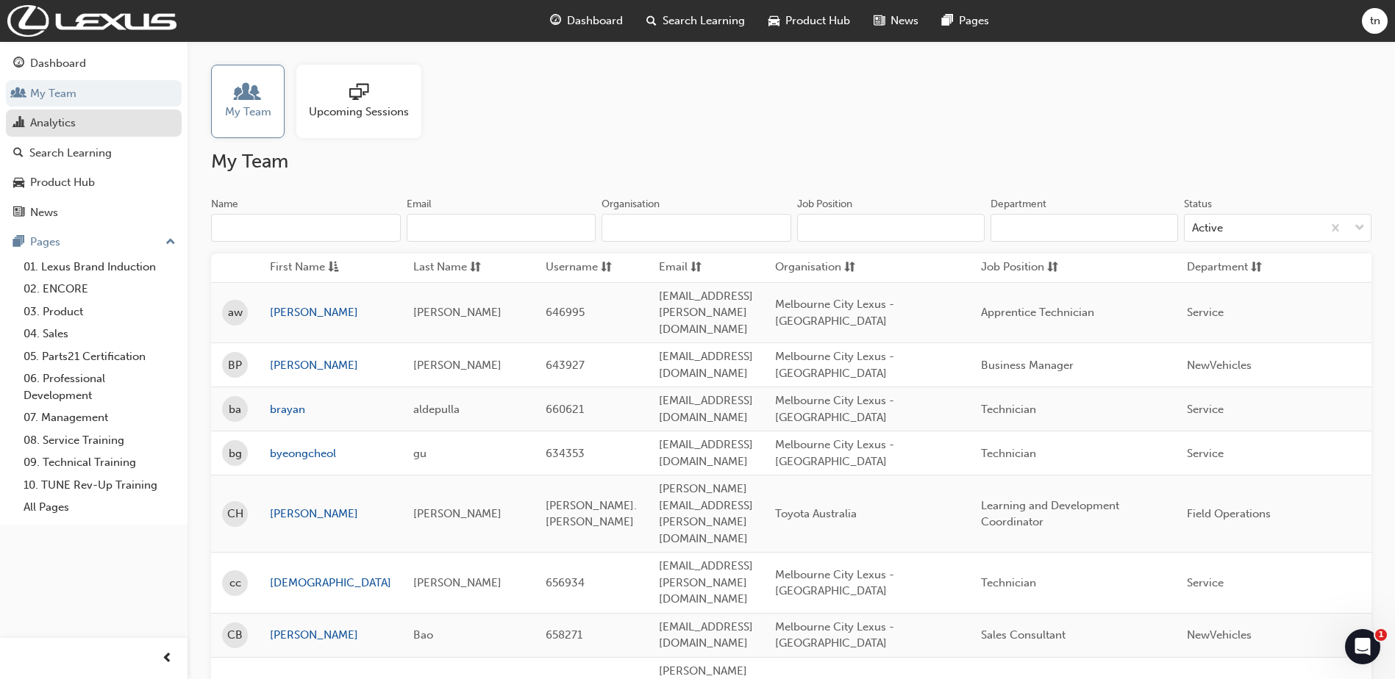
click at [65, 132] on div "Analytics" at bounding box center [93, 123] width 161 height 18
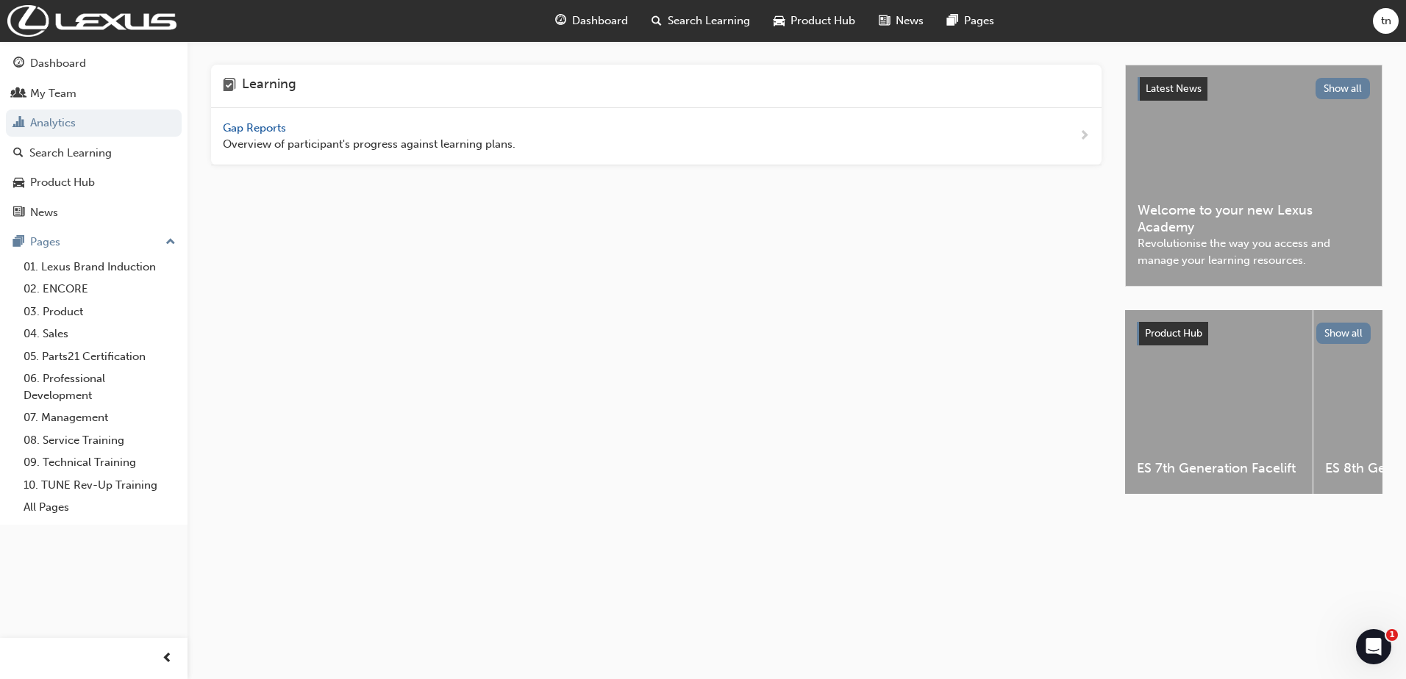
click at [254, 129] on span "Gap Reports" at bounding box center [256, 127] width 66 height 13
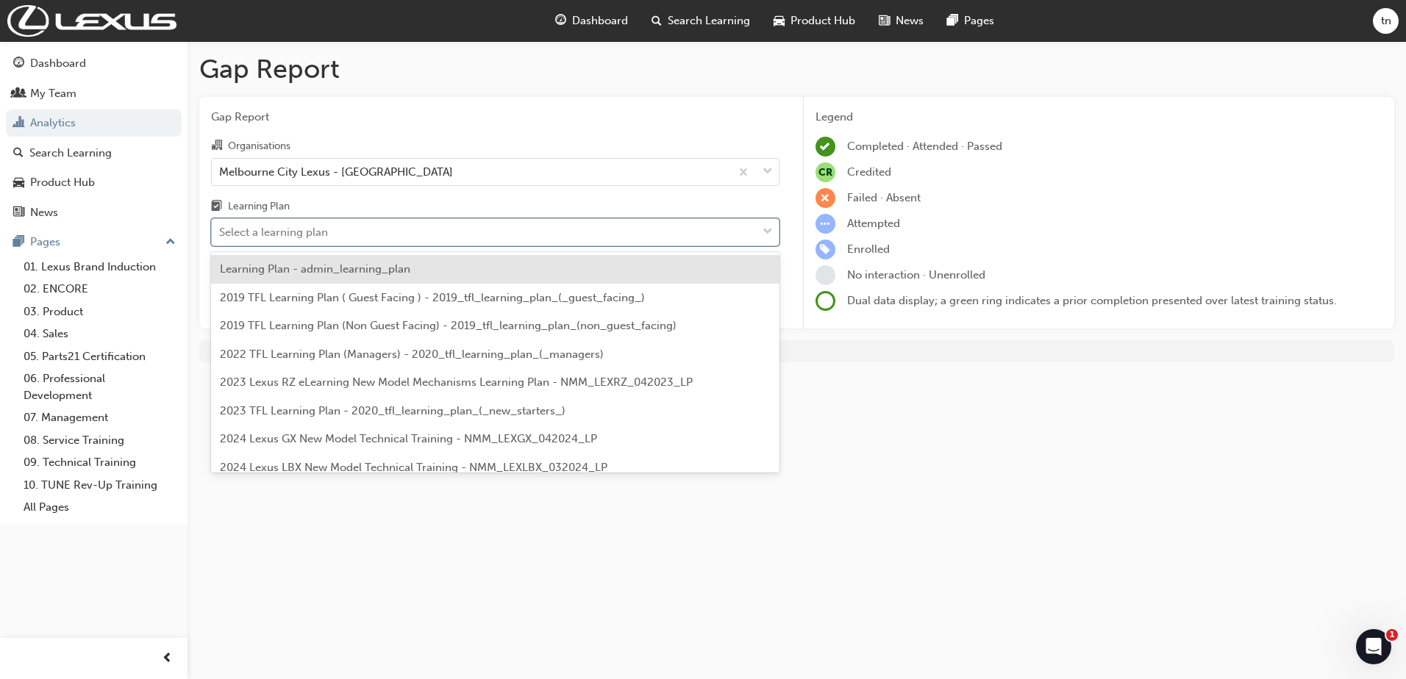
click at [587, 239] on div "Select a learning plan" at bounding box center [484, 233] width 545 height 26
click at [221, 238] on input "Learning Plan option Learning Plan - admin_learning_plan focused, 1 of 152. 152…" at bounding box center [219, 232] width 1 height 13
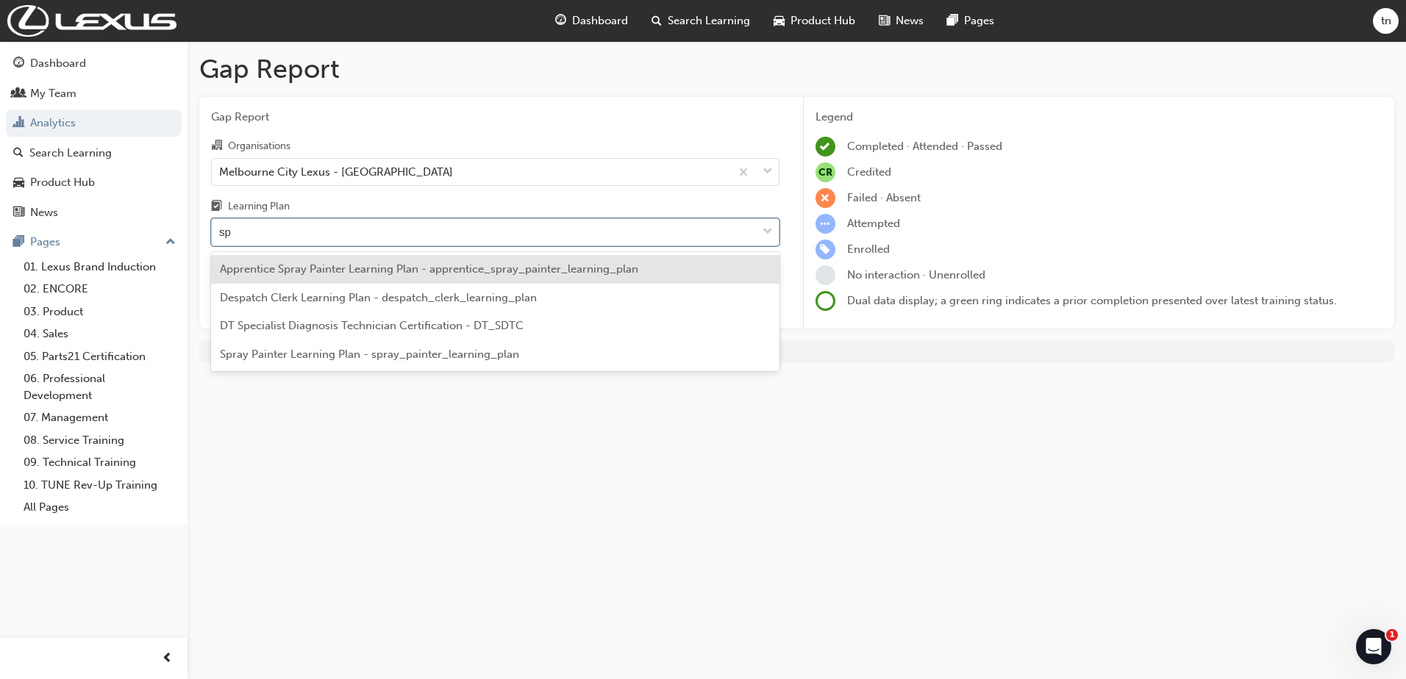
type input "s"
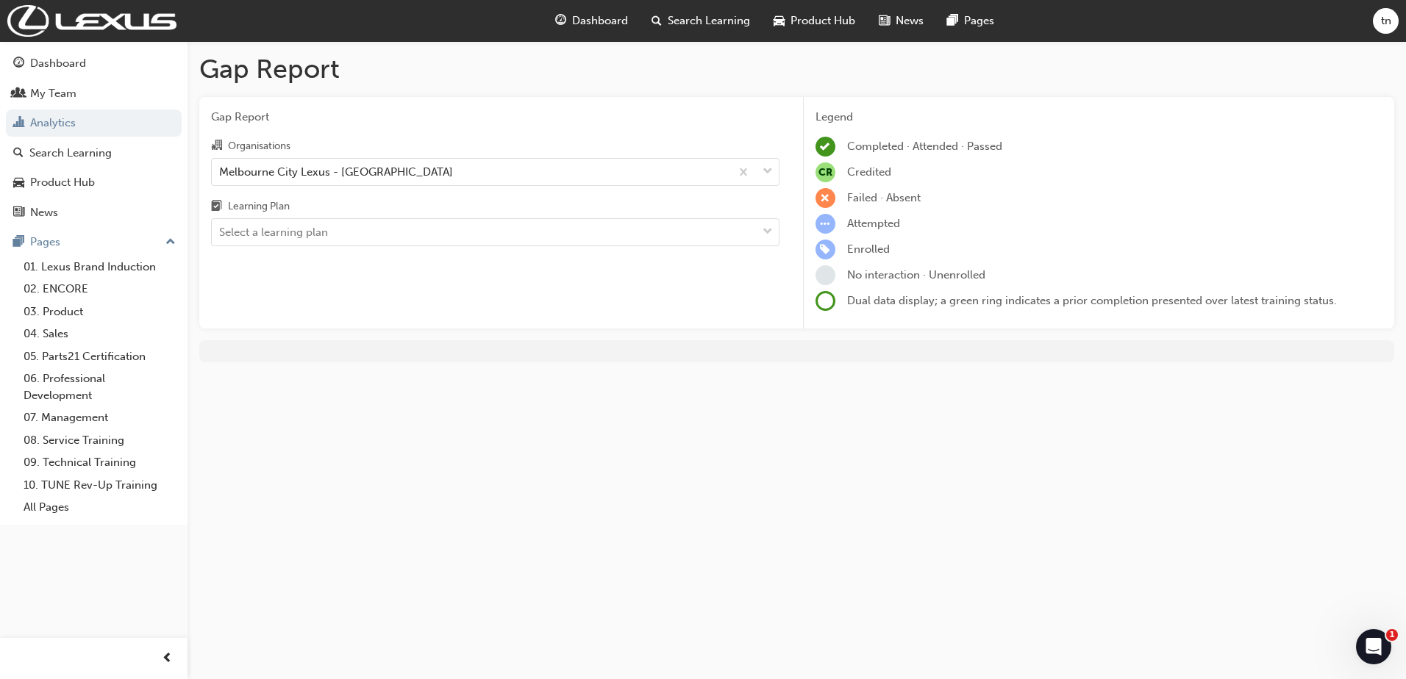
click at [982, 390] on div "Gap Report Gap Report Organisations [GEOGRAPHIC_DATA] Lexus - [GEOGRAPHIC_DATA]…" at bounding box center [703, 339] width 1406 height 679
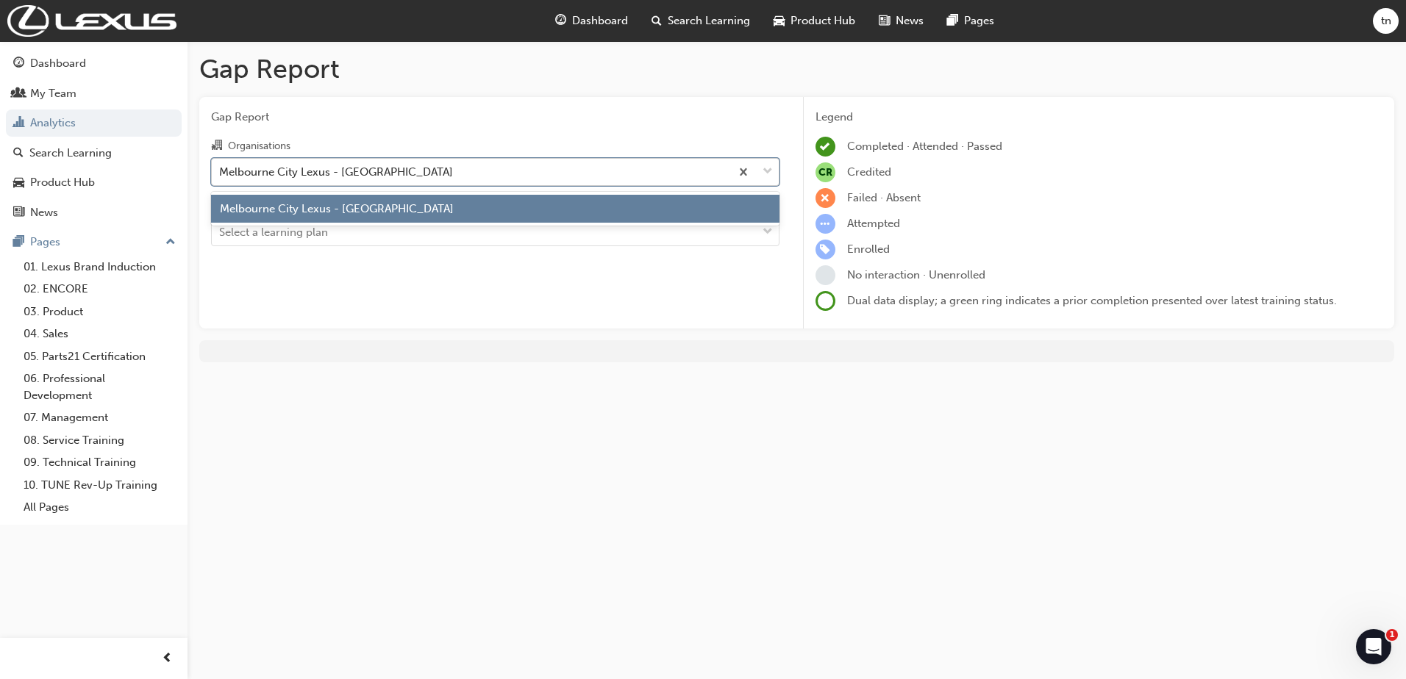
click at [762, 170] on div at bounding box center [754, 172] width 49 height 26
click at [221, 170] on input "Organisations option Melbourne City Lexus - [GEOGRAPHIC_DATA] focused, 1 of 1. …" at bounding box center [219, 171] width 1 height 13
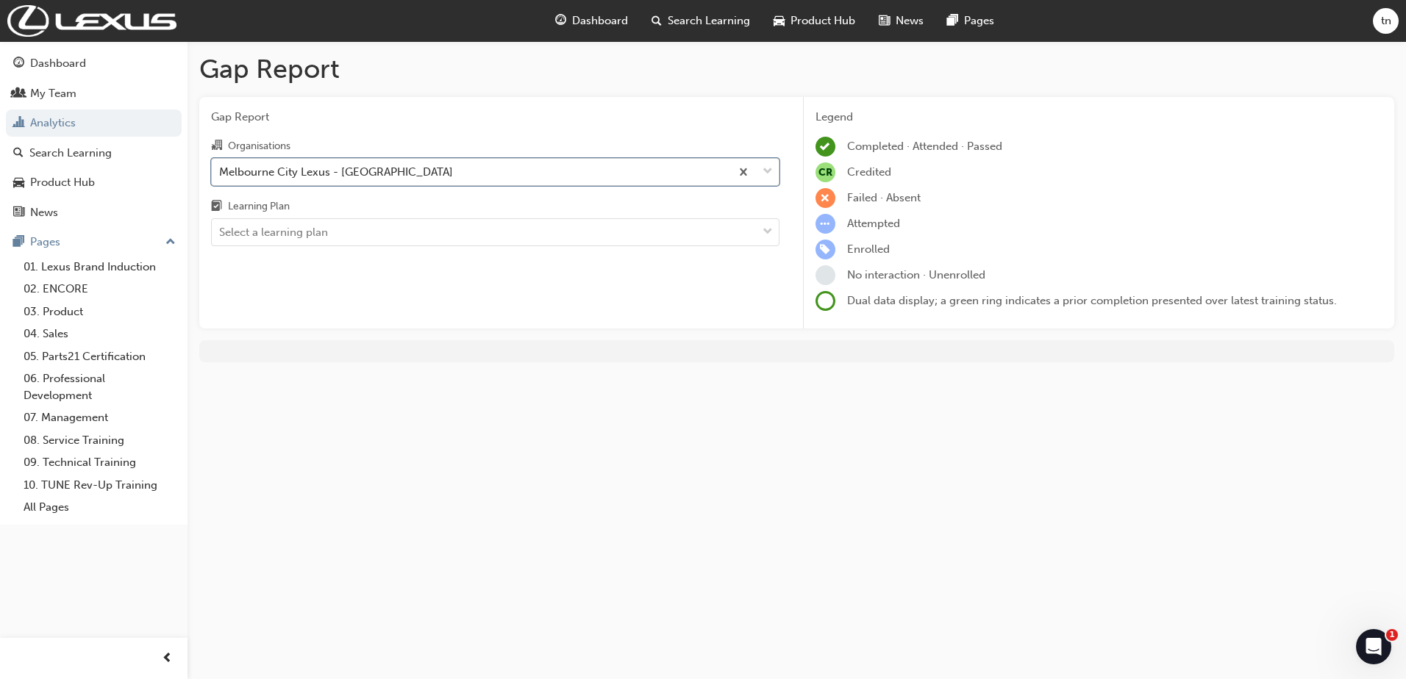
click at [762, 170] on div at bounding box center [754, 172] width 49 height 26
click at [221, 170] on input "Organisations 0 results available. Select is focused ,type to refine list, pres…" at bounding box center [219, 171] width 1 height 13
click at [62, 288] on link "02. ENCORE" at bounding box center [100, 289] width 164 height 23
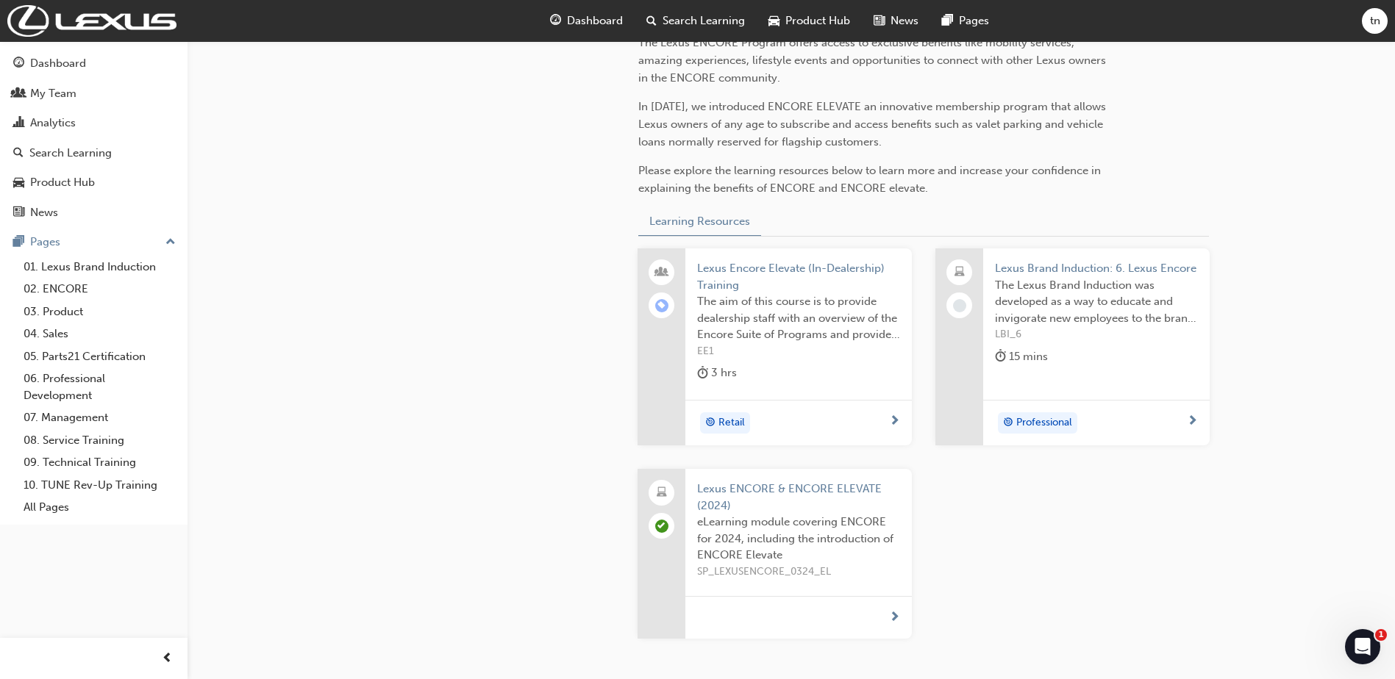
scroll to position [432, 0]
click at [890, 611] on span "next-icon" at bounding box center [894, 613] width 11 height 13
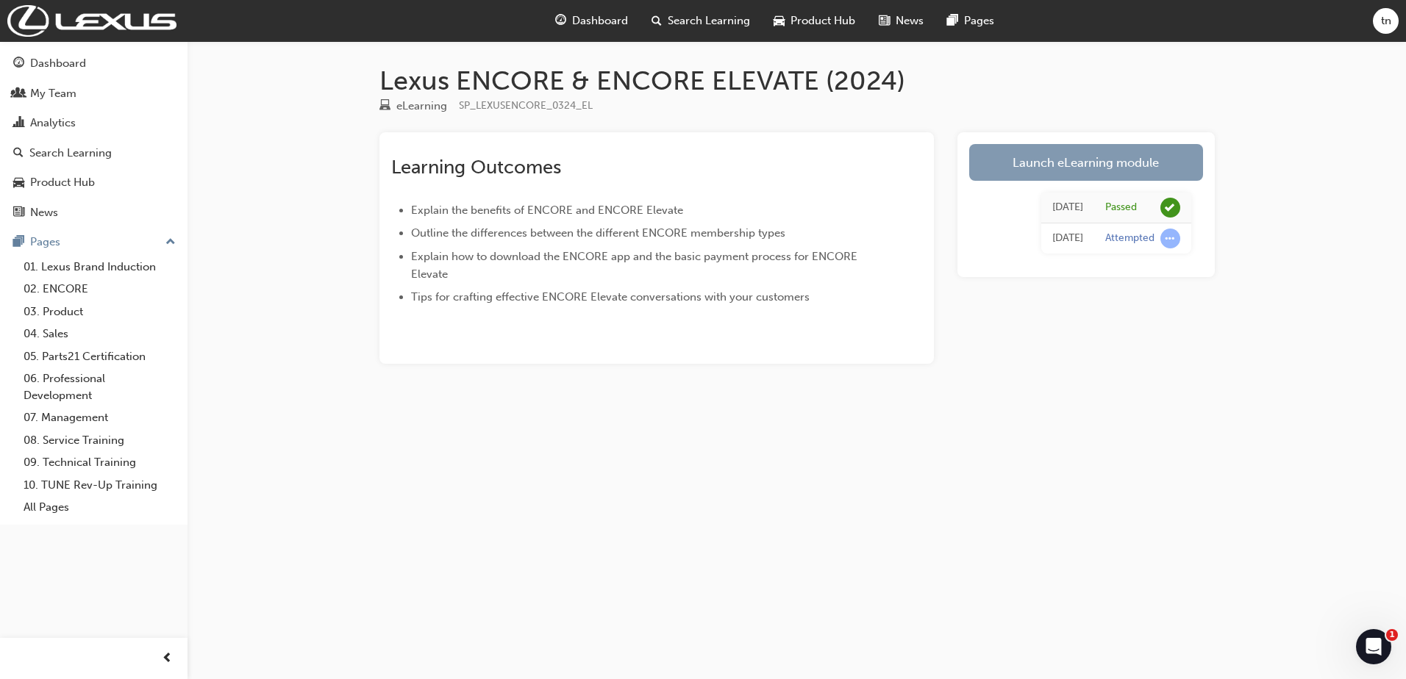
click at [1101, 159] on link "Launch eLearning module" at bounding box center [1086, 162] width 234 height 37
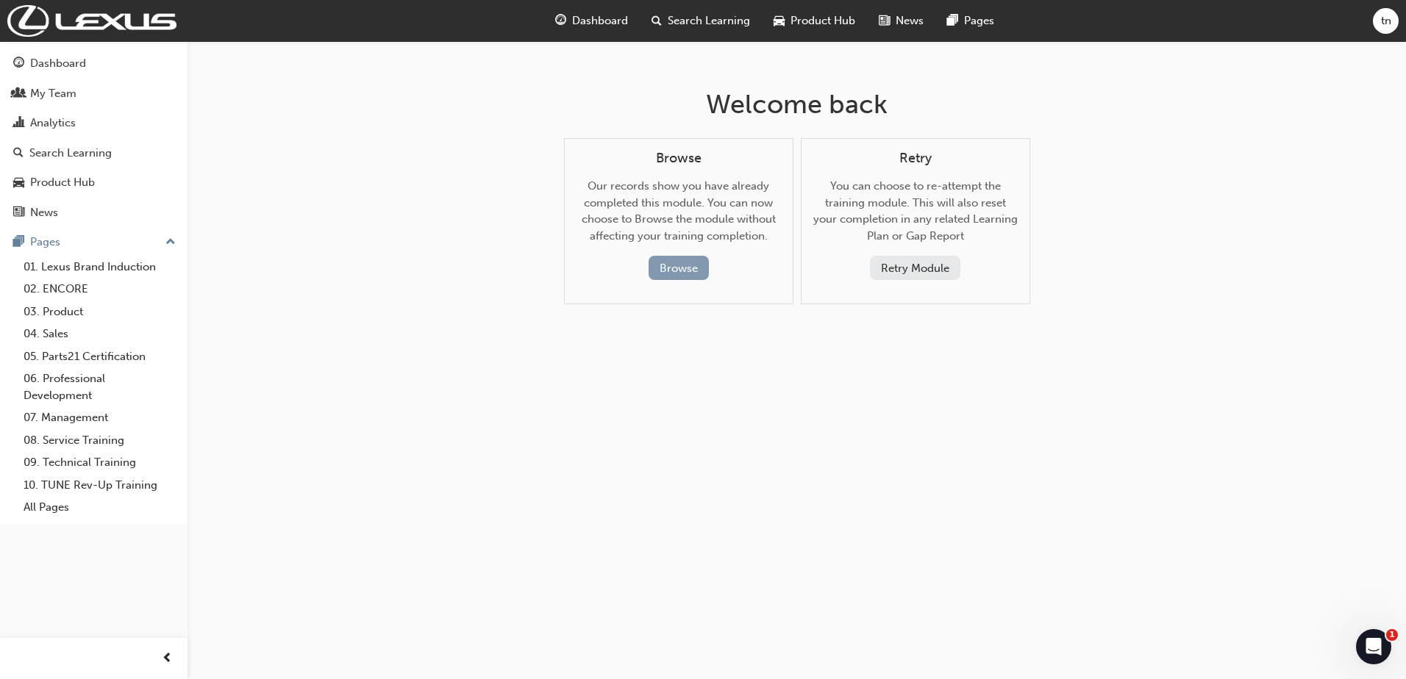
click at [695, 275] on button "Browse" at bounding box center [679, 268] width 60 height 24
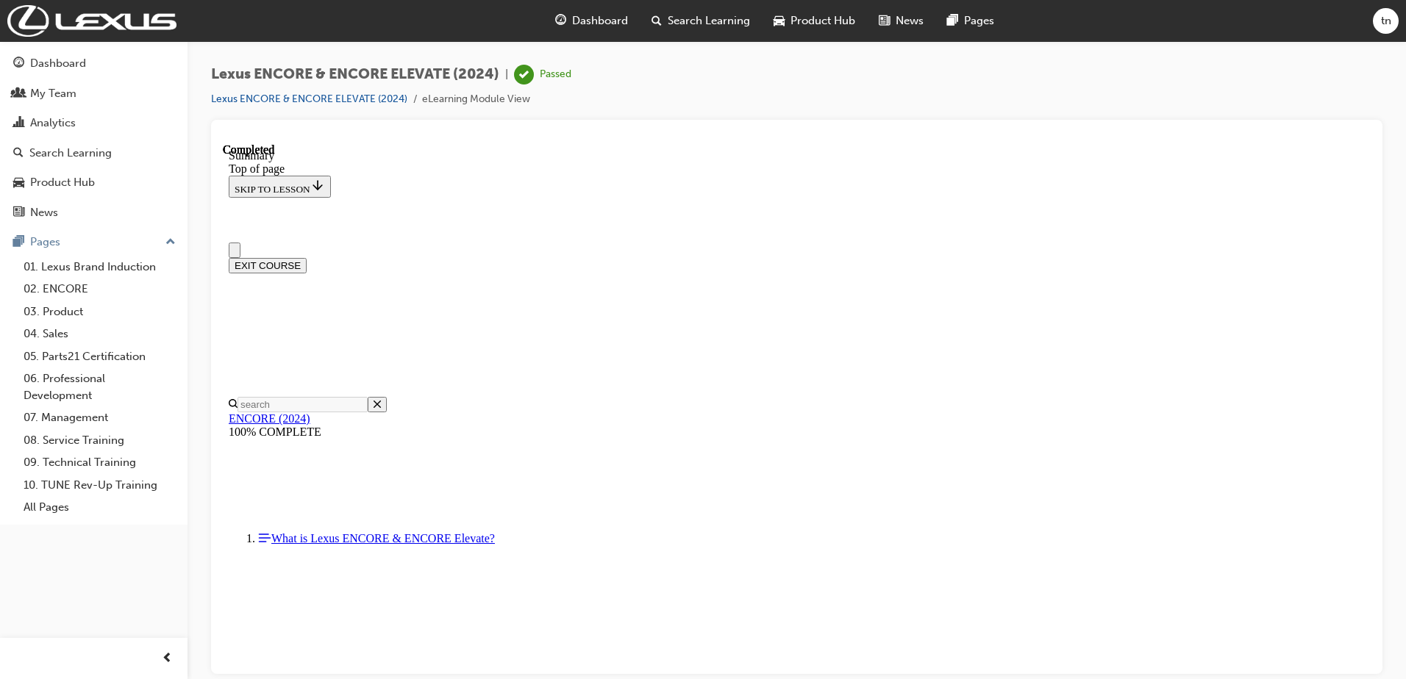
drag, startPoint x: 1365, startPoint y: 247, endPoint x: 1538, endPoint y: 211, distance: 177.2
click at [318, 99] on link "Lexus ENCORE & ENCORE ELEVATE (2024)" at bounding box center [309, 99] width 196 height 13
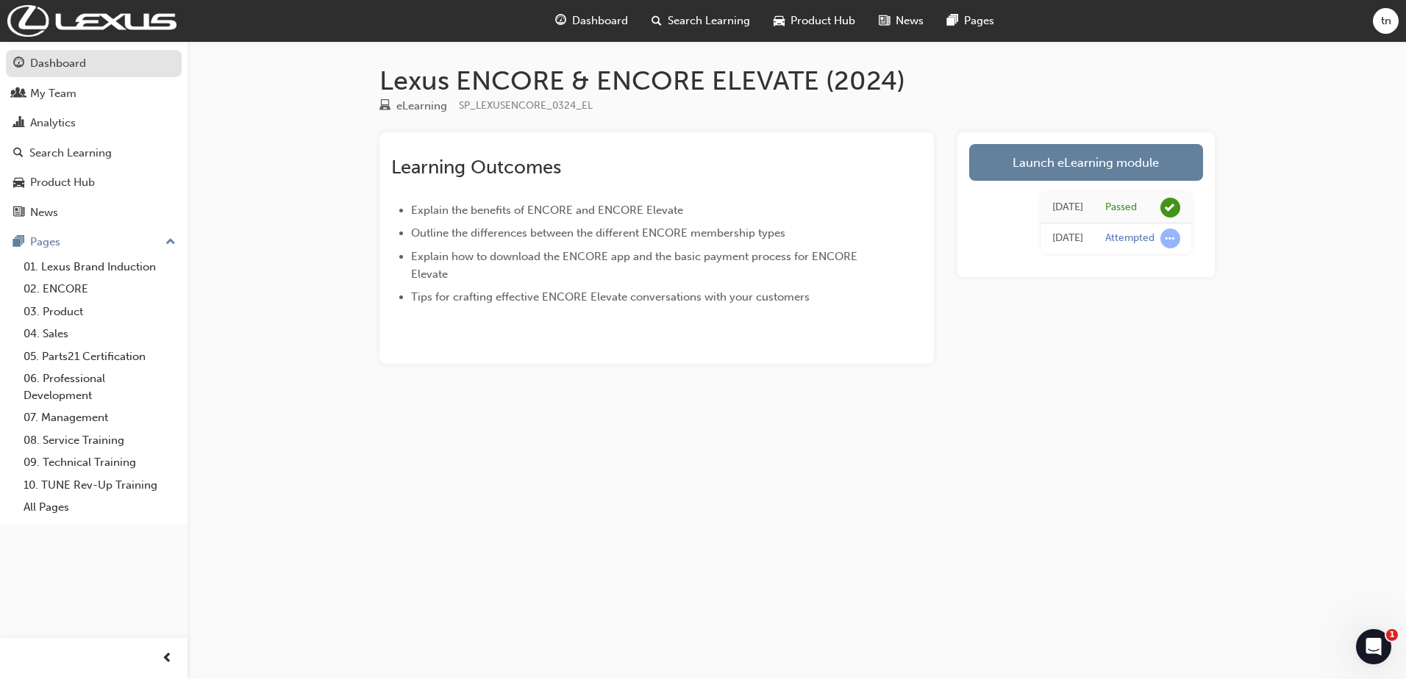
click at [57, 66] on div "Dashboard" at bounding box center [58, 63] width 56 height 17
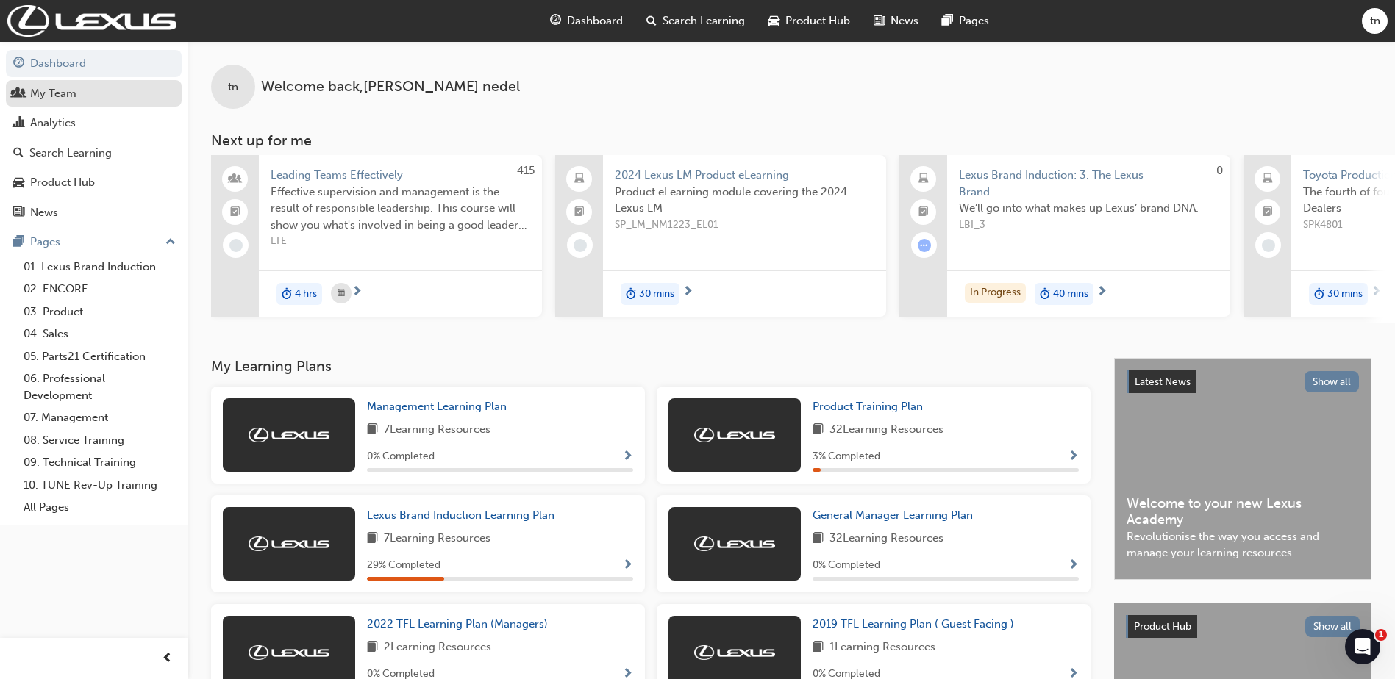
click at [39, 105] on link "My Team" at bounding box center [94, 93] width 176 height 27
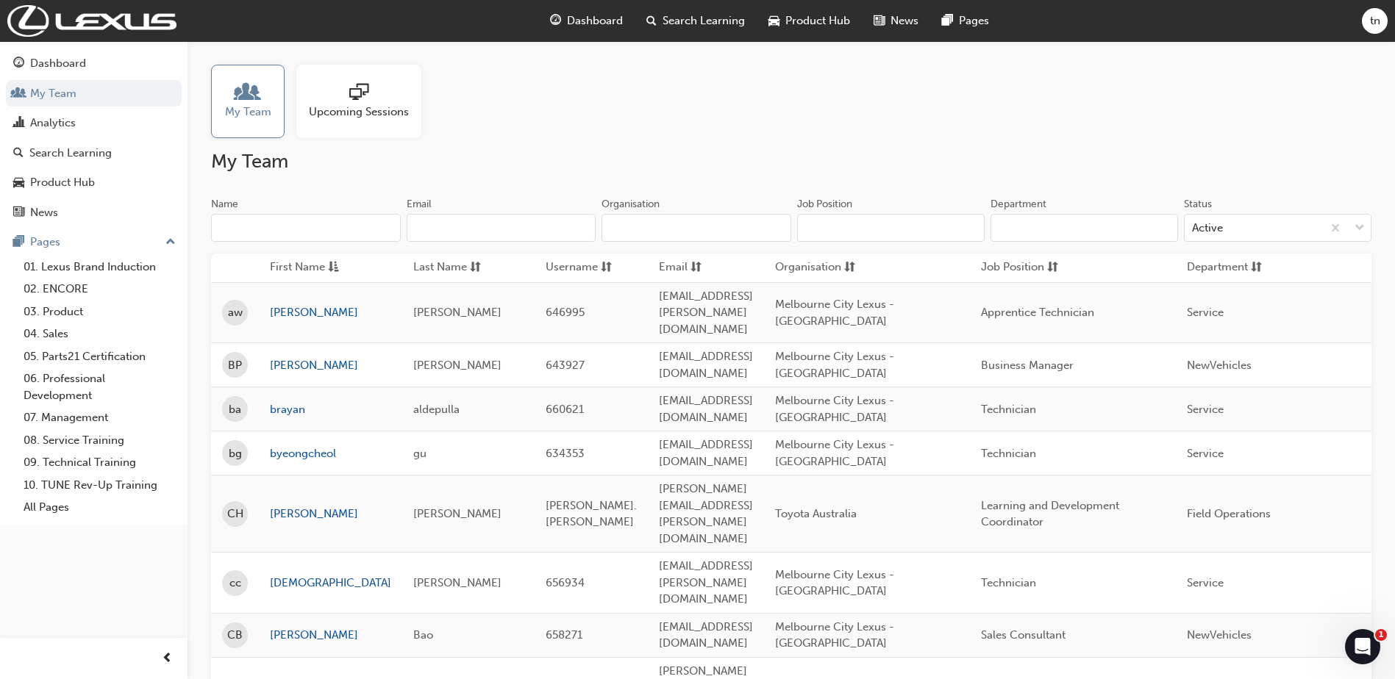
click at [1361, 227] on span "down-icon" at bounding box center [1360, 228] width 10 height 19
click at [1194, 227] on input "Status option Active focused, 1 of 2. 2 results available. Use Up and Down to c…" at bounding box center [1192, 227] width 1 height 13
click at [1361, 227] on span "down-icon" at bounding box center [1360, 228] width 10 height 19
click at [1194, 227] on input "Status 0 results available. Select is focused ,type to refine list, press Down …" at bounding box center [1192, 227] width 1 height 13
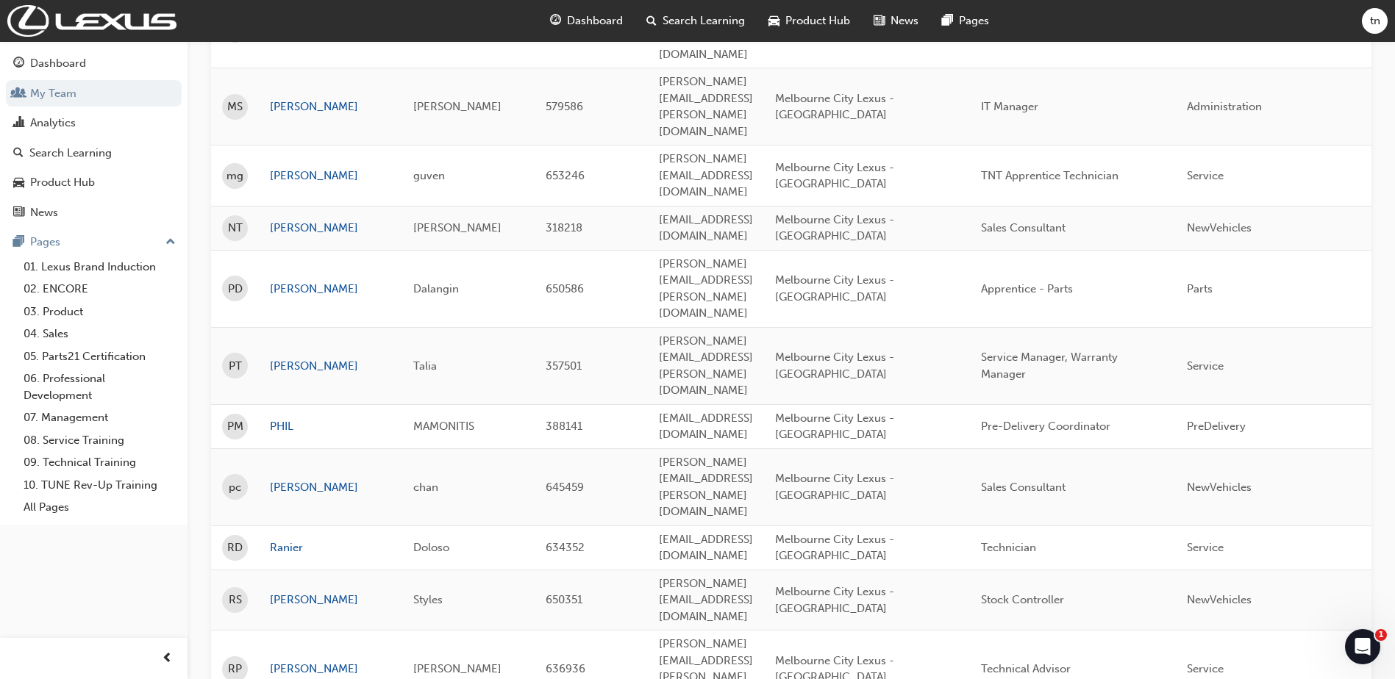
scroll to position [1936, 0]
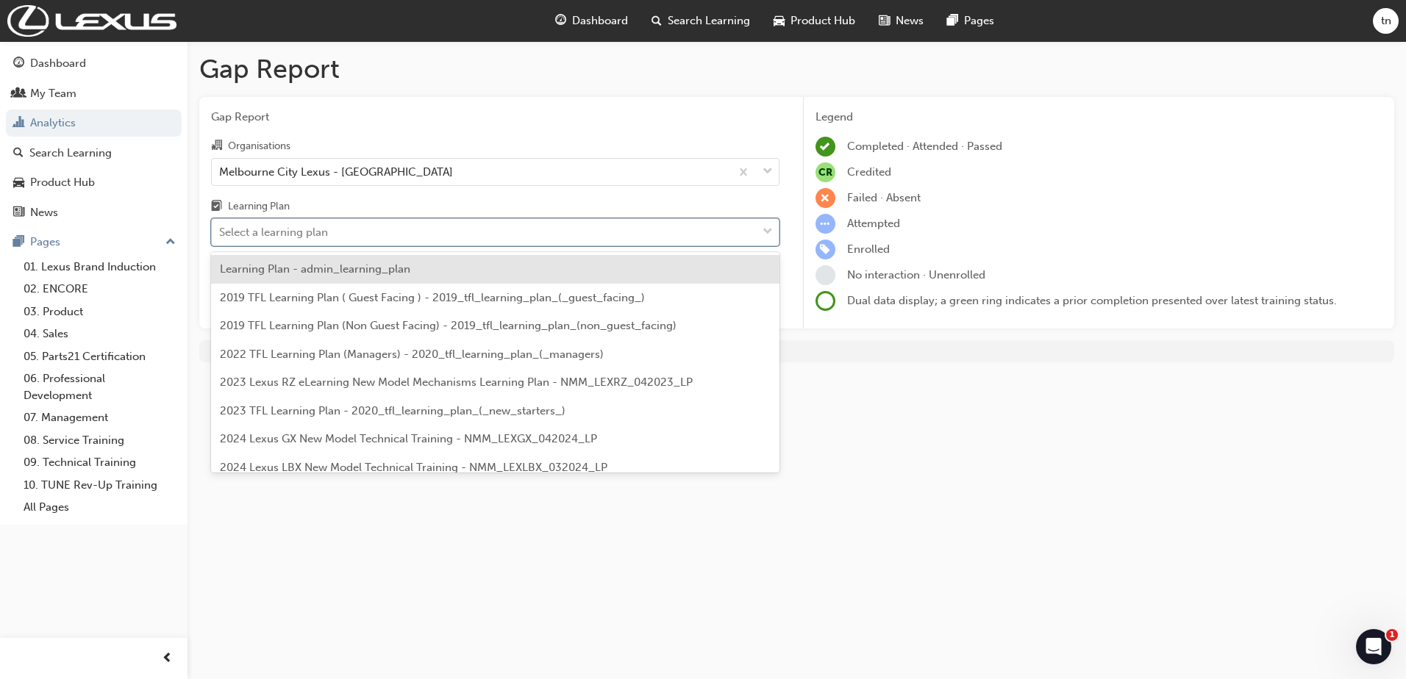
click at [409, 235] on div "Select a learning plan" at bounding box center [484, 233] width 545 height 26
click at [221, 235] on input "Learning Plan option Learning Plan - admin_learning_plan focused, 1 of 152. 152…" at bounding box center [219, 232] width 1 height 13
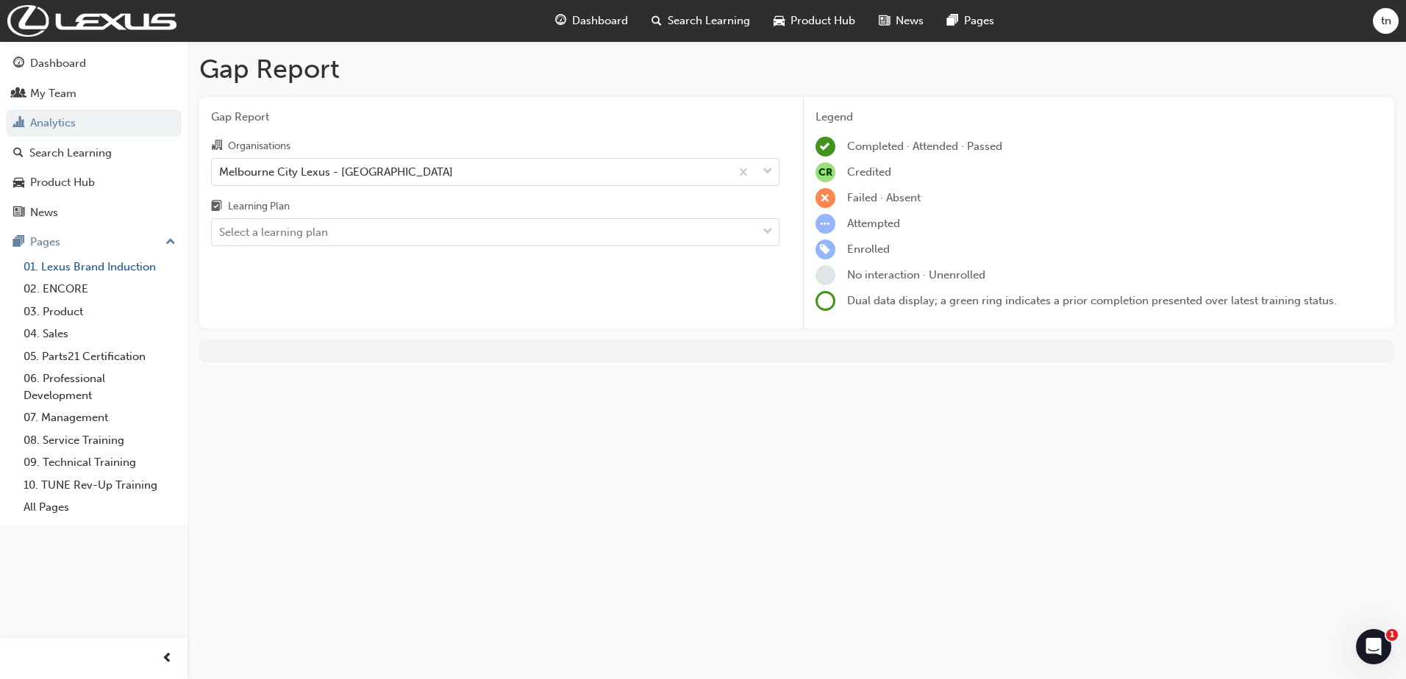
click at [78, 261] on link "01. Lexus Brand Induction" at bounding box center [100, 267] width 164 height 23
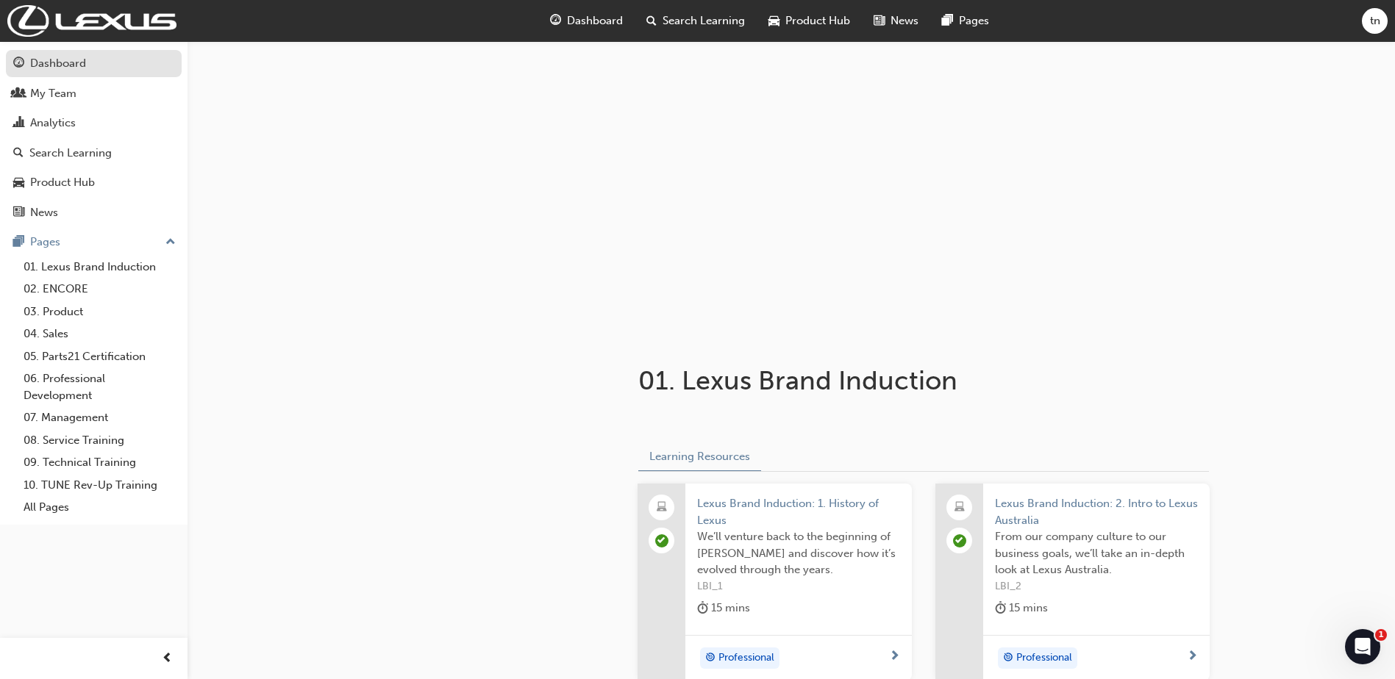
click at [83, 71] on div "Dashboard" at bounding box center [58, 63] width 56 height 17
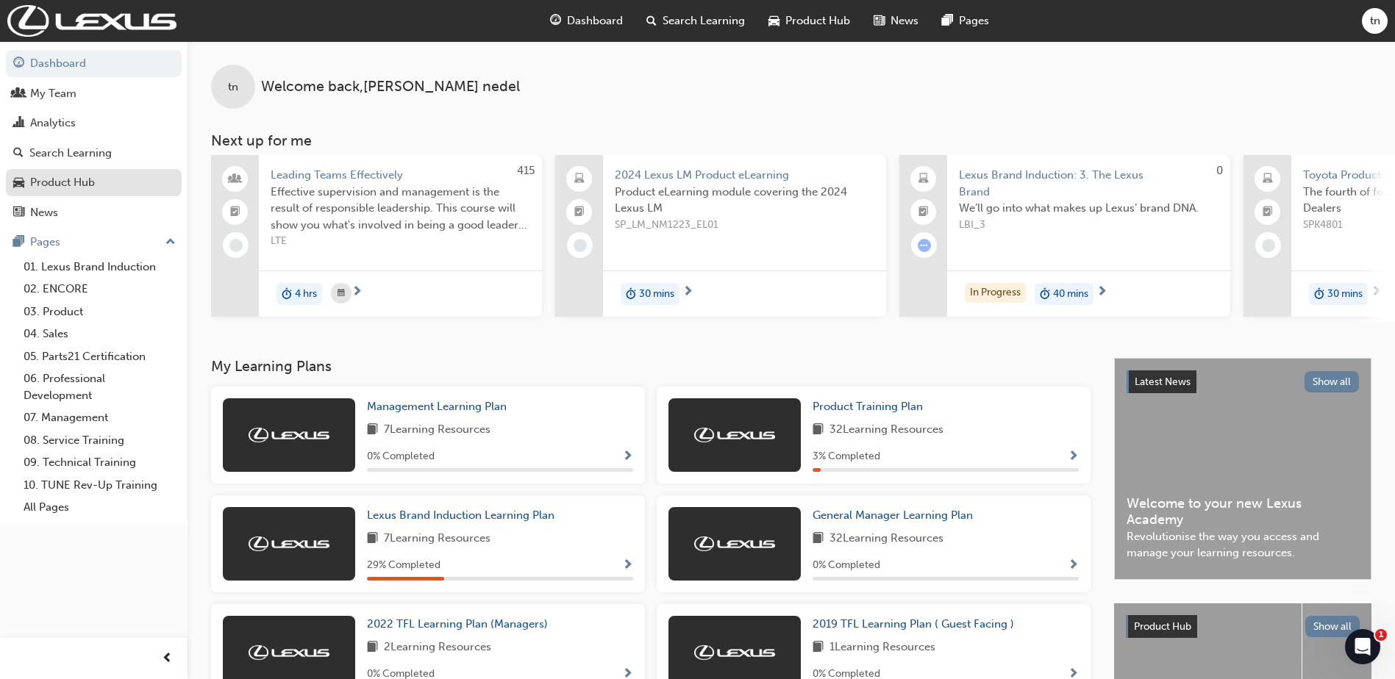
click at [63, 189] on div "Product Hub" at bounding box center [62, 182] width 65 height 17
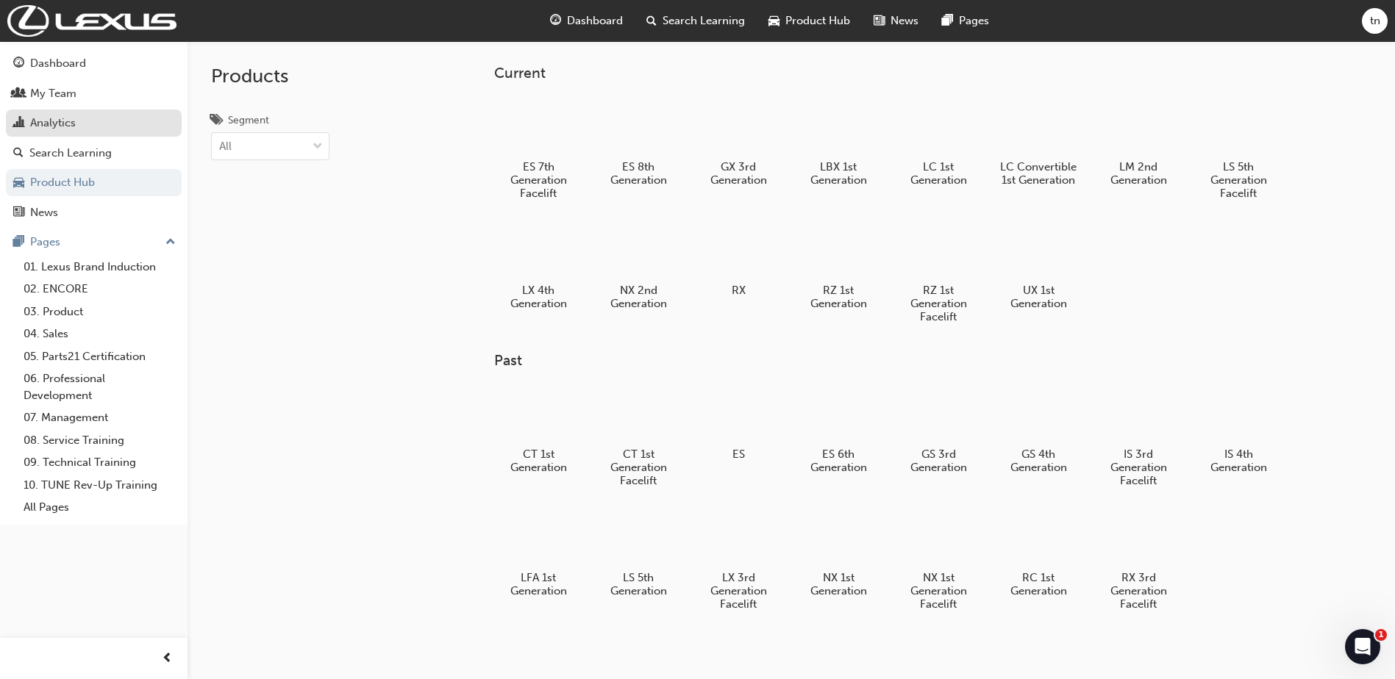
click at [48, 129] on div "Analytics" at bounding box center [53, 123] width 46 height 17
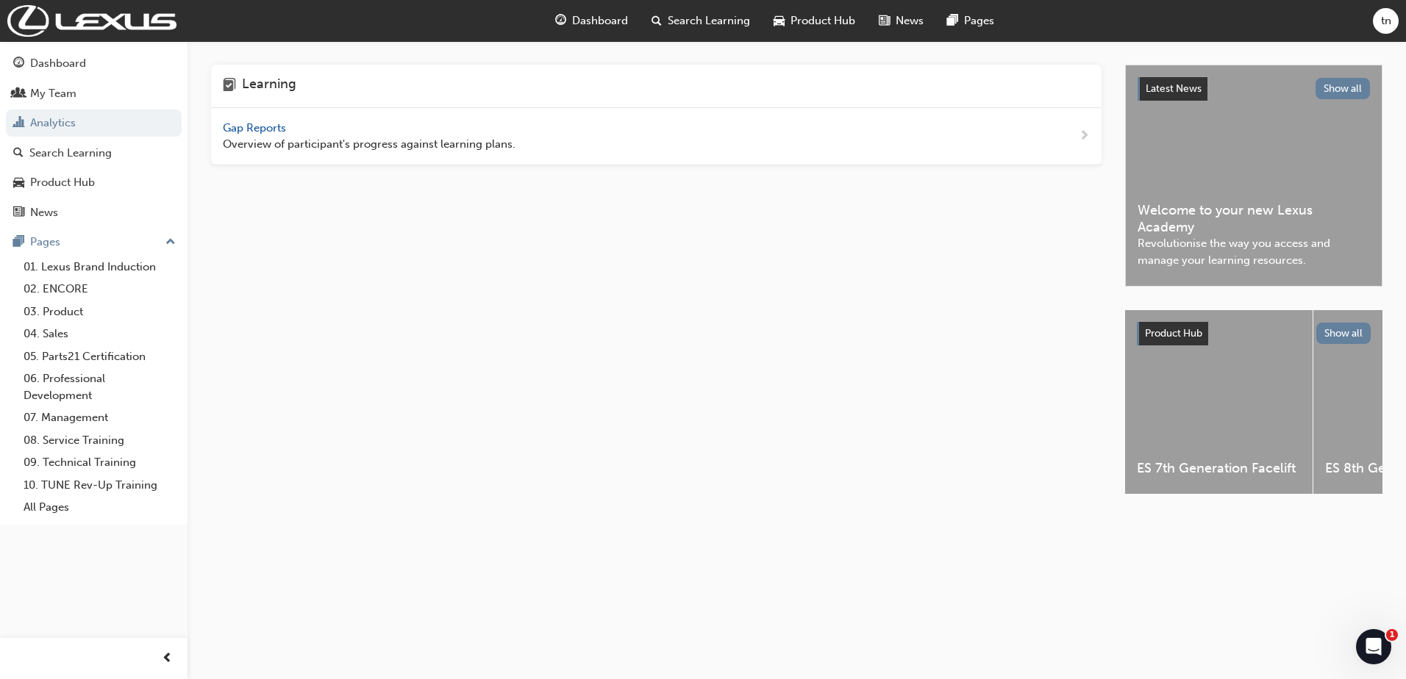
click at [254, 128] on span "Gap Reports" at bounding box center [256, 127] width 66 height 13
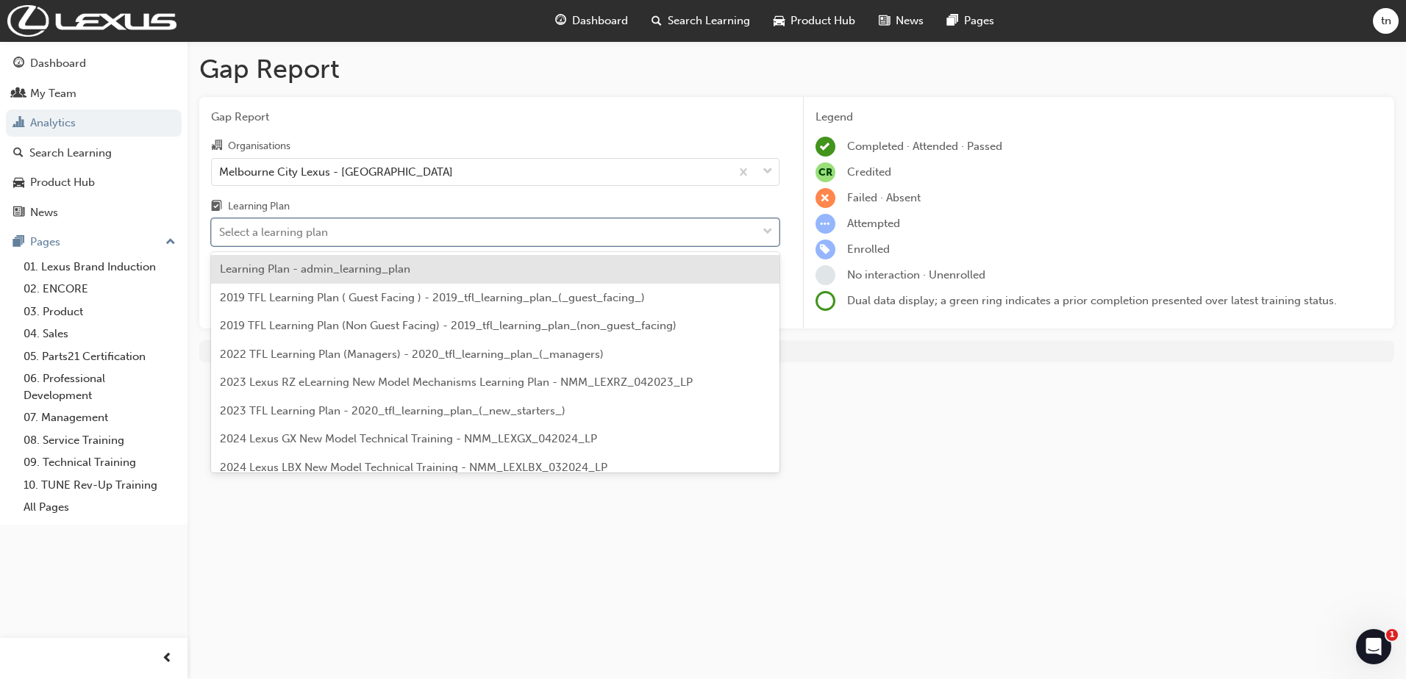
click at [288, 242] on div "Select a learning plan" at bounding box center [484, 233] width 545 height 26
click at [221, 238] on input "Learning Plan option Learning Plan - admin_learning_plan focused, 1 of 152. 152…" at bounding box center [219, 232] width 1 height 13
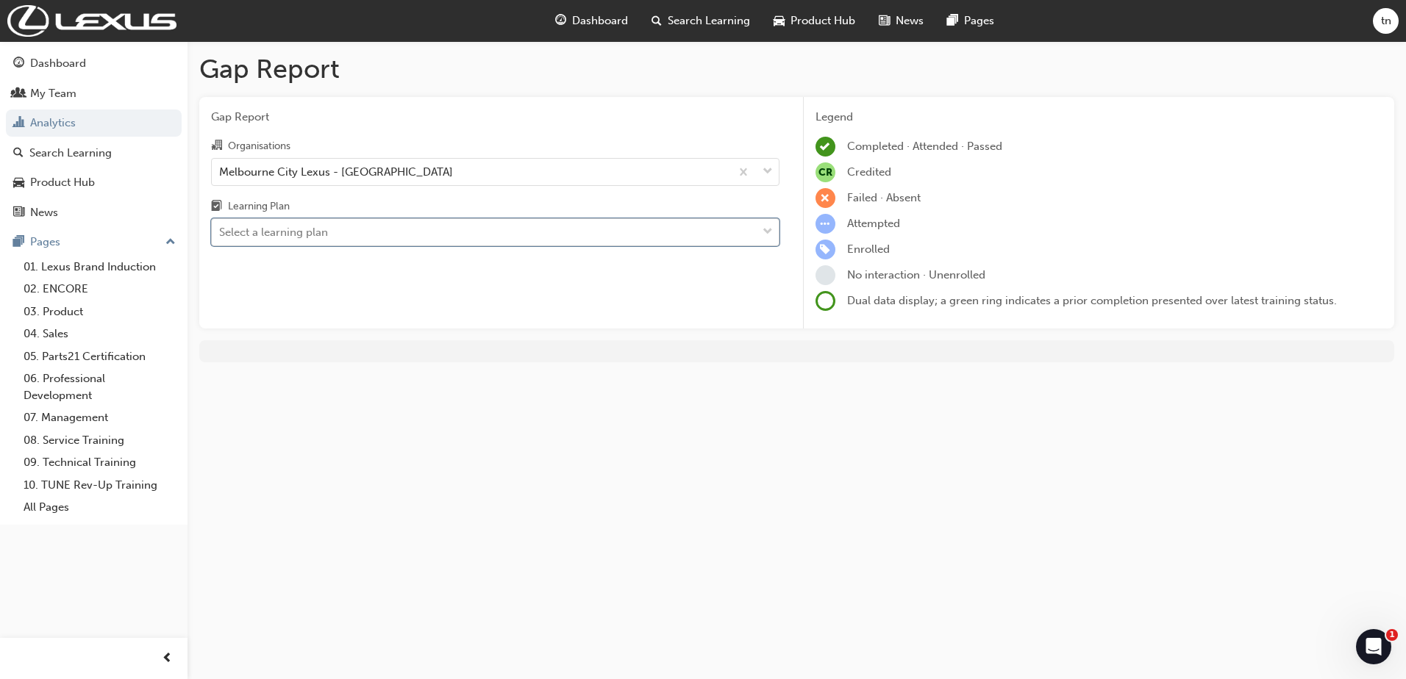
click at [288, 242] on div "Select a learning plan" at bounding box center [484, 233] width 545 height 26
click at [221, 238] on input "Learning Plan 0 results available. Select is focused ,type to refine list, pres…" at bounding box center [219, 232] width 1 height 13
click at [66, 103] on link "My Team" at bounding box center [94, 93] width 176 height 27
